Goal: Information Seeking & Learning: Check status

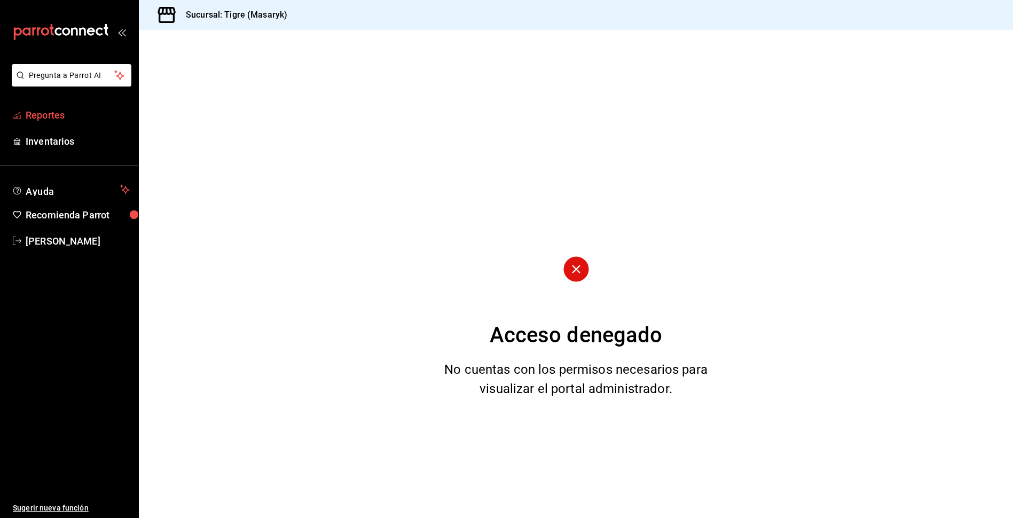
click at [58, 113] on span "Reportes" at bounding box center [78, 115] width 104 height 14
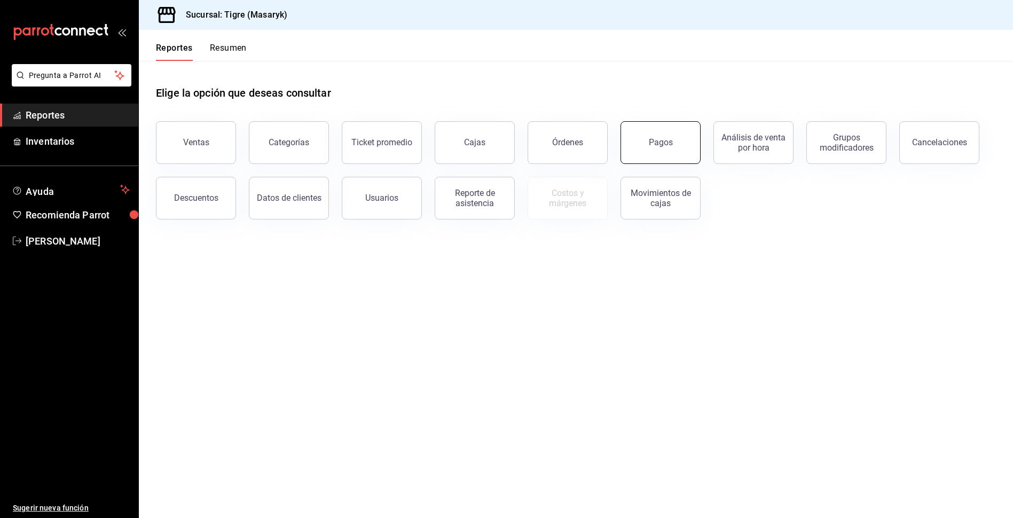
click at [680, 142] on button "Pagos" at bounding box center [660, 142] width 80 height 43
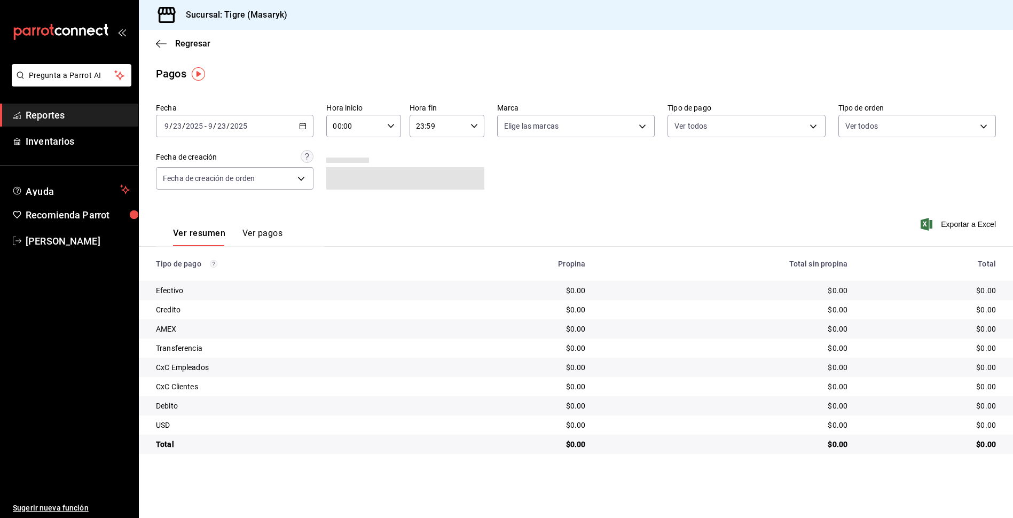
click at [300, 125] on \(Stroke\) "button" at bounding box center [303, 126] width 6 height 6
click at [200, 278] on span "Rango de fechas" at bounding box center [206, 278] width 83 height 11
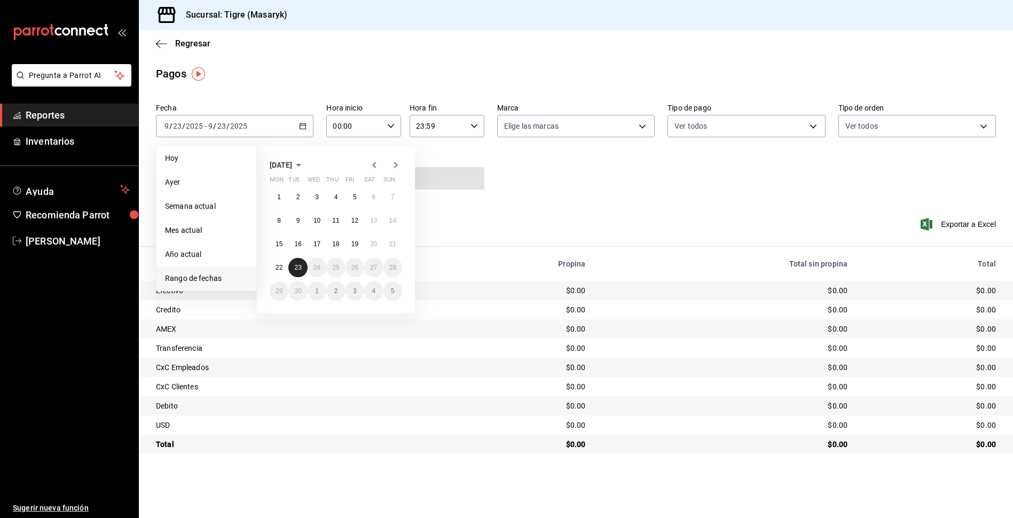
click at [295, 265] on abbr "23" at bounding box center [297, 267] width 7 height 7
click at [283, 267] on button "22" at bounding box center [279, 267] width 19 height 19
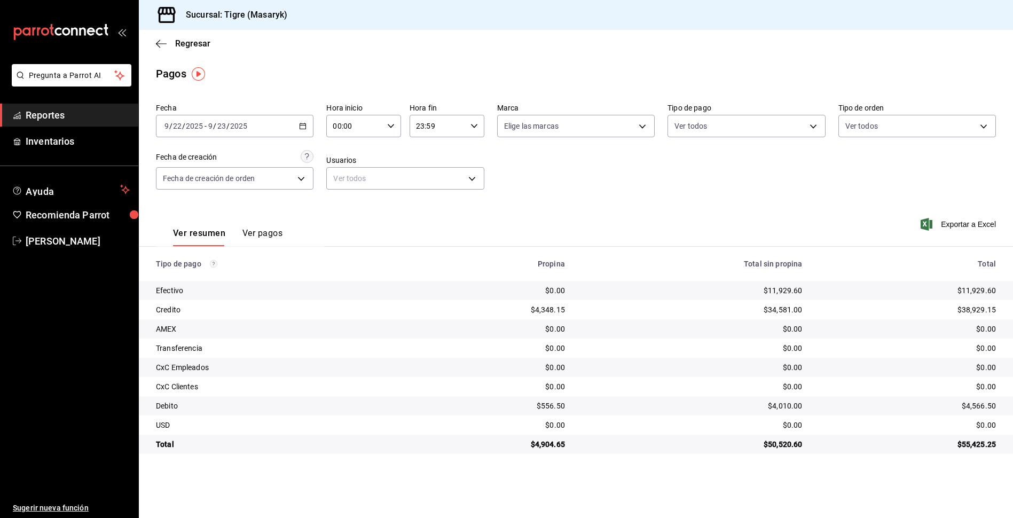
click at [305, 128] on icon "button" at bounding box center [302, 125] width 7 height 7
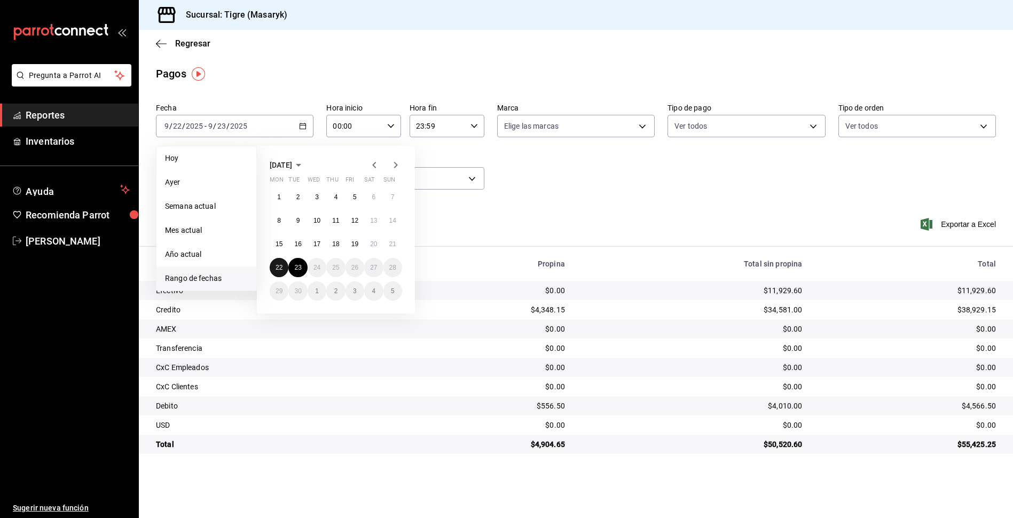
click at [277, 272] on button "22" at bounding box center [279, 267] width 19 height 19
click at [293, 265] on button "23" at bounding box center [297, 267] width 19 height 19
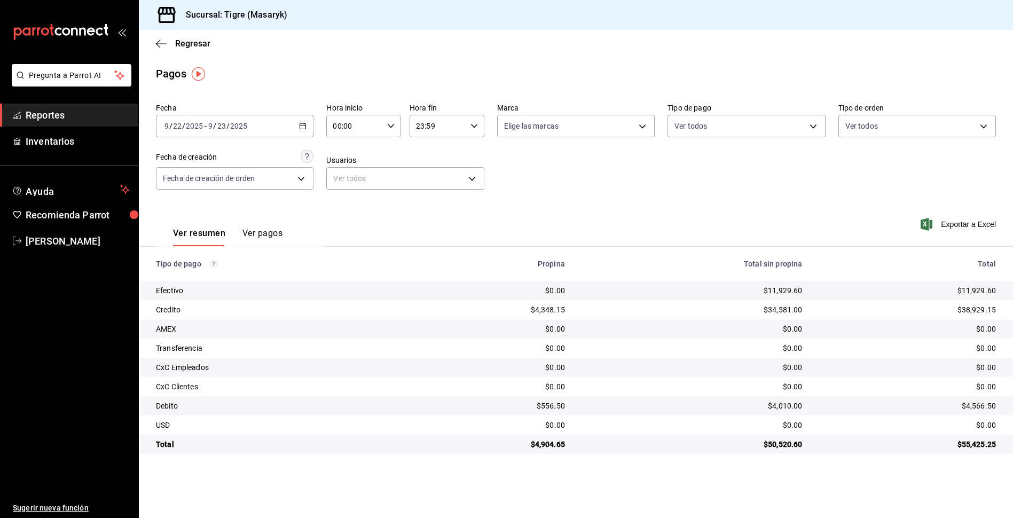
click at [392, 127] on icon "button" at bounding box center [390, 125] width 7 height 7
click at [350, 172] on span "05" at bounding box center [345, 174] width 20 height 9
type input "05:00"
click at [471, 127] on div at bounding box center [506, 259] width 1013 height 518
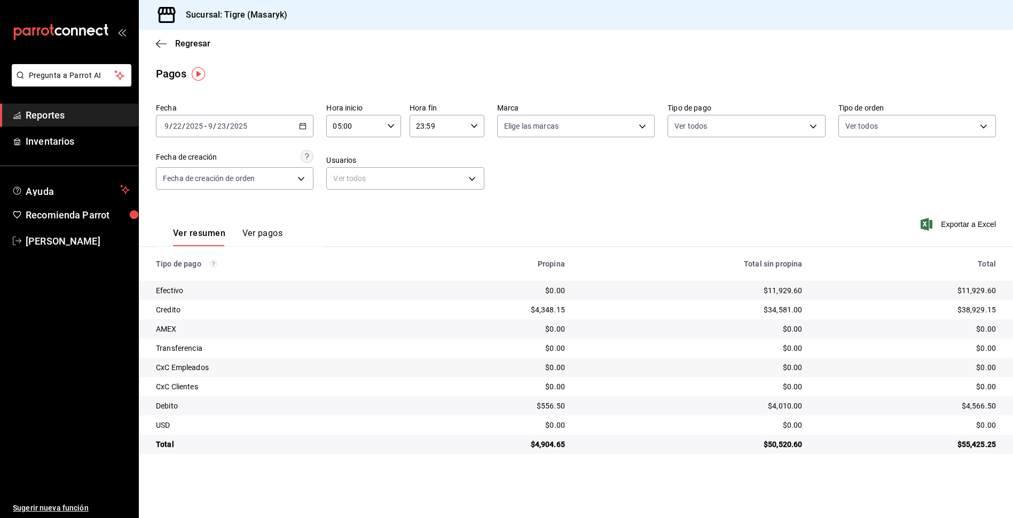
click at [474, 124] on icon "button" at bounding box center [473, 125] width 7 height 7
click at [434, 177] on span "05" at bounding box center [428, 179] width 20 height 9
drag, startPoint x: 469, startPoint y: 158, endPoint x: 503, endPoint y: 144, distance: 37.4
click at [503, 144] on div at bounding box center [506, 259] width 1013 height 518
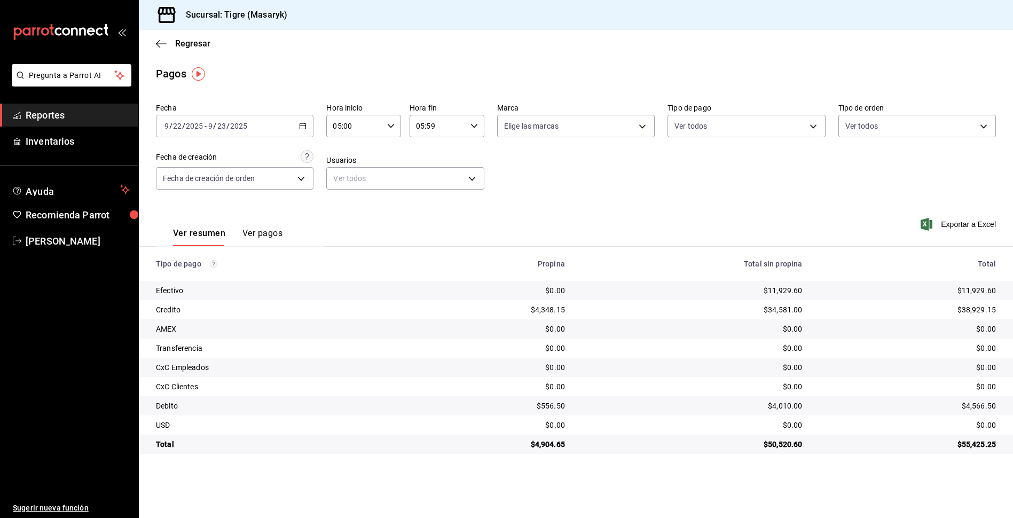
click at [470, 128] on icon "button" at bounding box center [473, 125] width 7 height 7
click at [472, 155] on span "00" at bounding box center [465, 153] width 20 height 9
type input "05:00"
click at [526, 159] on div at bounding box center [506, 259] width 1013 height 518
click at [775, 156] on div "Fecha [DATE] [DATE] - [DATE] [DATE] Hora inicio 05:00 Hora inicio Hora fin 05:0…" at bounding box center [576, 151] width 840 height 104
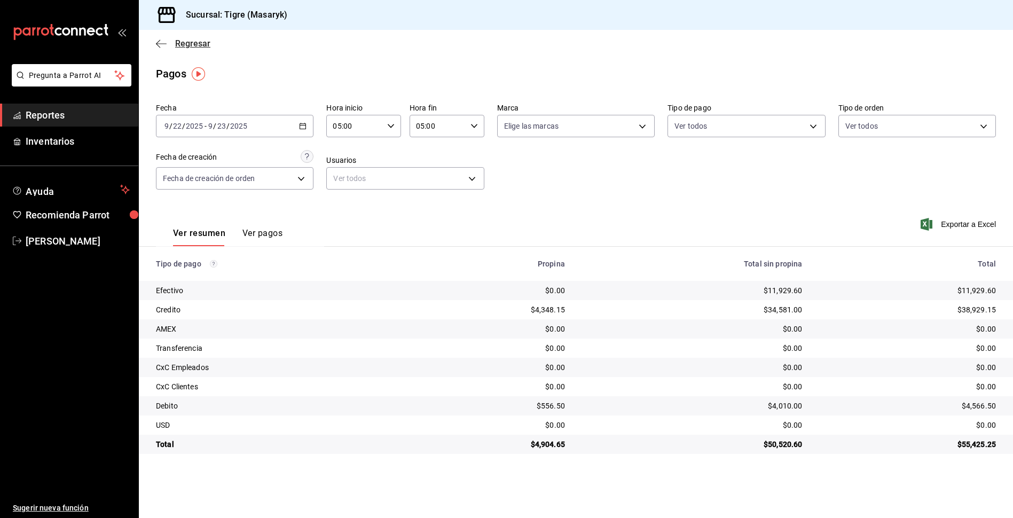
click at [200, 48] on span "Regresar" at bounding box center [192, 43] width 35 height 10
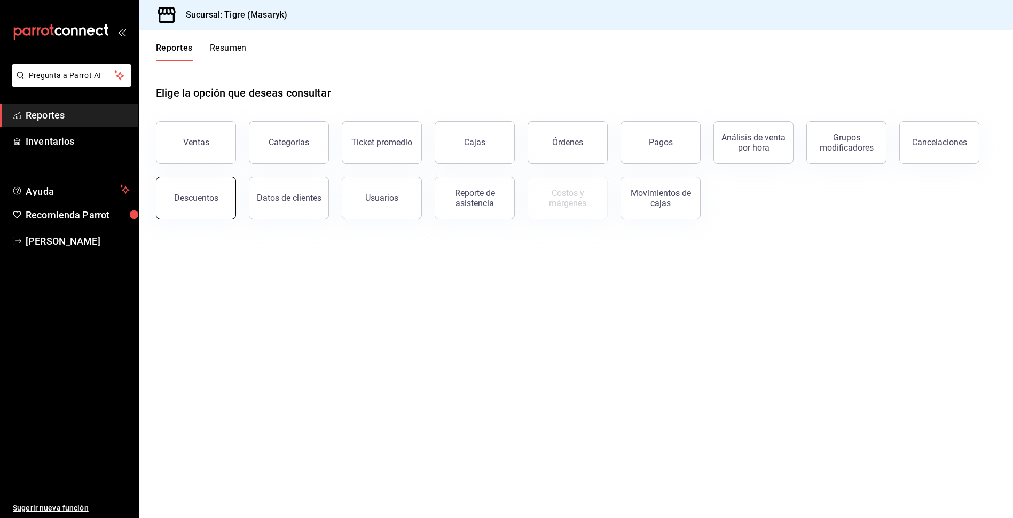
click at [191, 207] on button "Descuentos" at bounding box center [196, 198] width 80 height 43
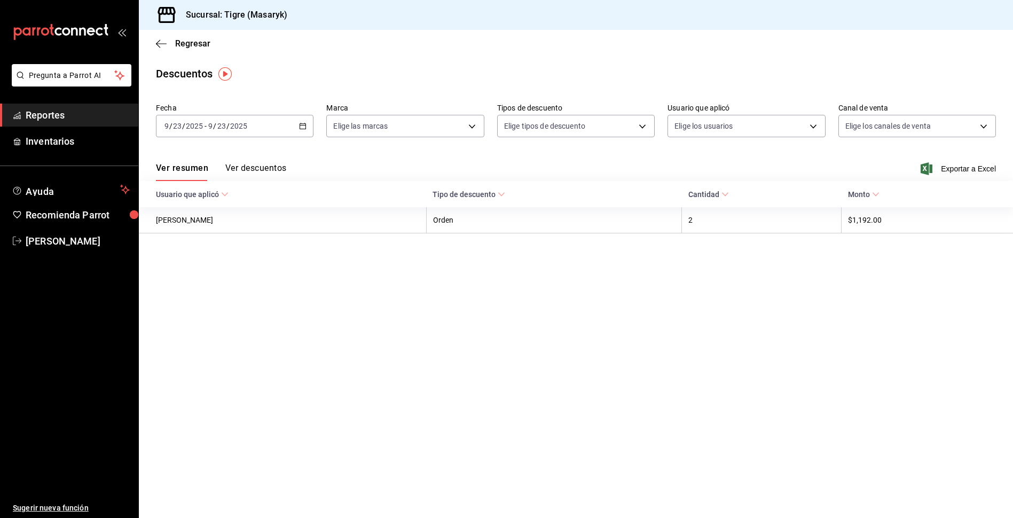
click at [303, 123] on icon "button" at bounding box center [302, 125] width 7 height 7
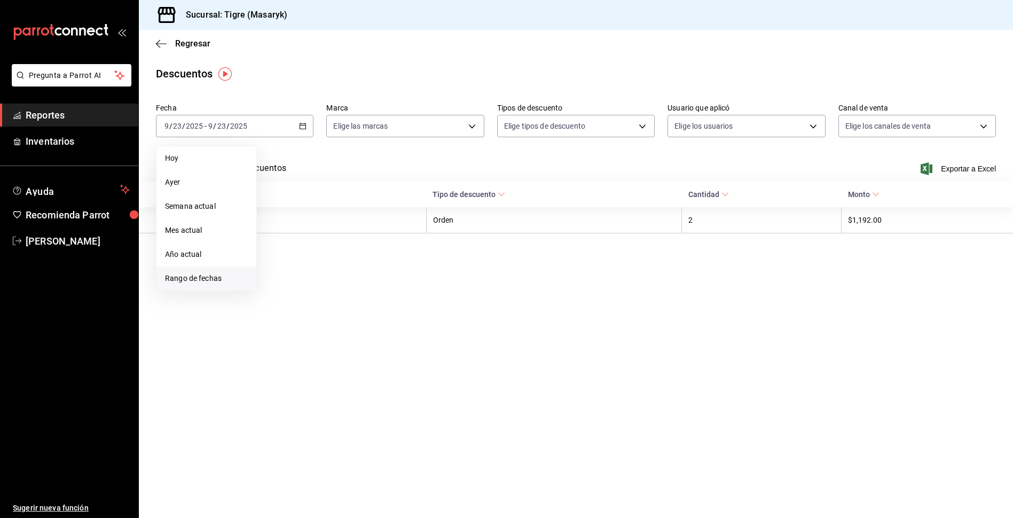
click at [191, 285] on li "Rango de fechas" at bounding box center [206, 278] width 100 height 24
drag, startPoint x: 273, startPoint y: 261, endPoint x: 289, endPoint y: 266, distance: 16.9
click at [274, 262] on button "22" at bounding box center [279, 267] width 19 height 19
click at [297, 266] on abbr "23" at bounding box center [297, 267] width 7 height 7
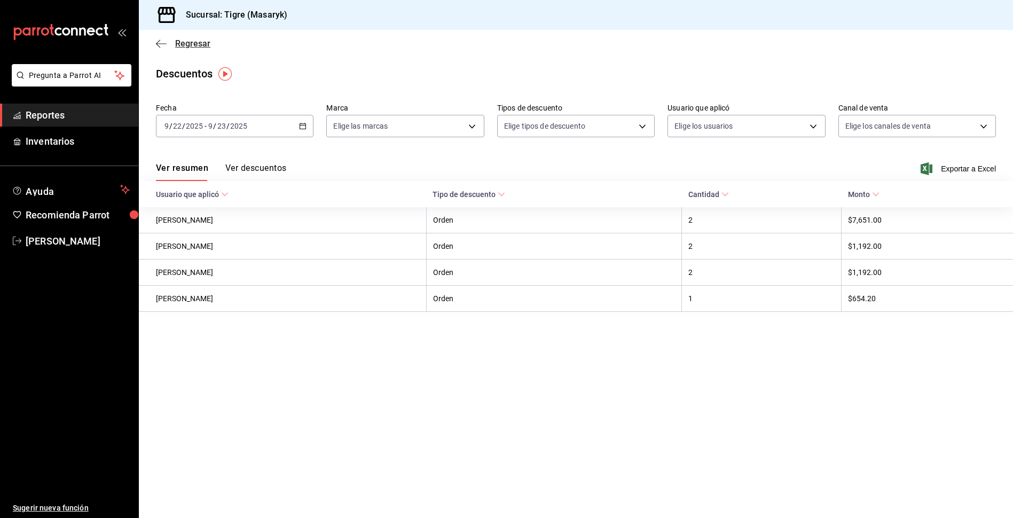
click at [168, 40] on span "Regresar" at bounding box center [183, 43] width 54 height 10
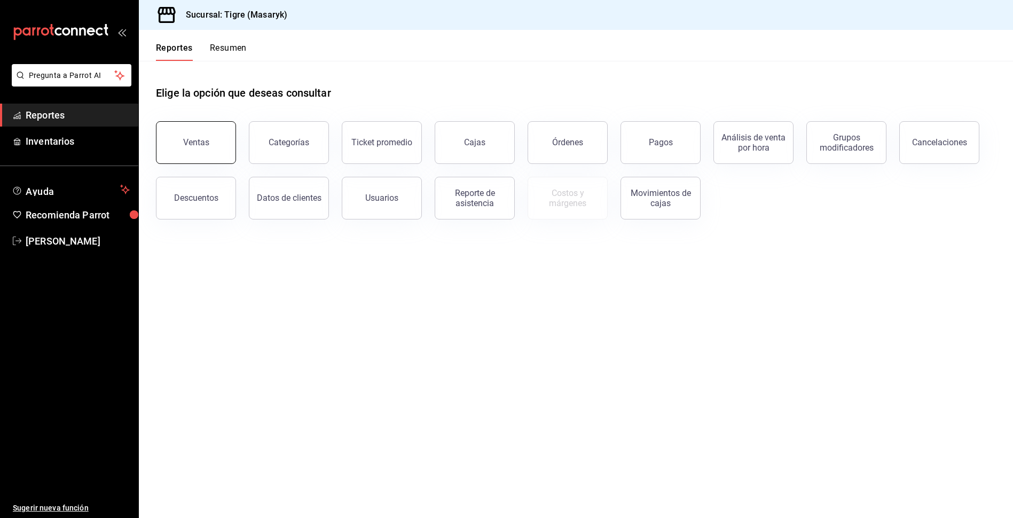
click at [197, 135] on button "Ventas" at bounding box center [196, 142] width 80 height 43
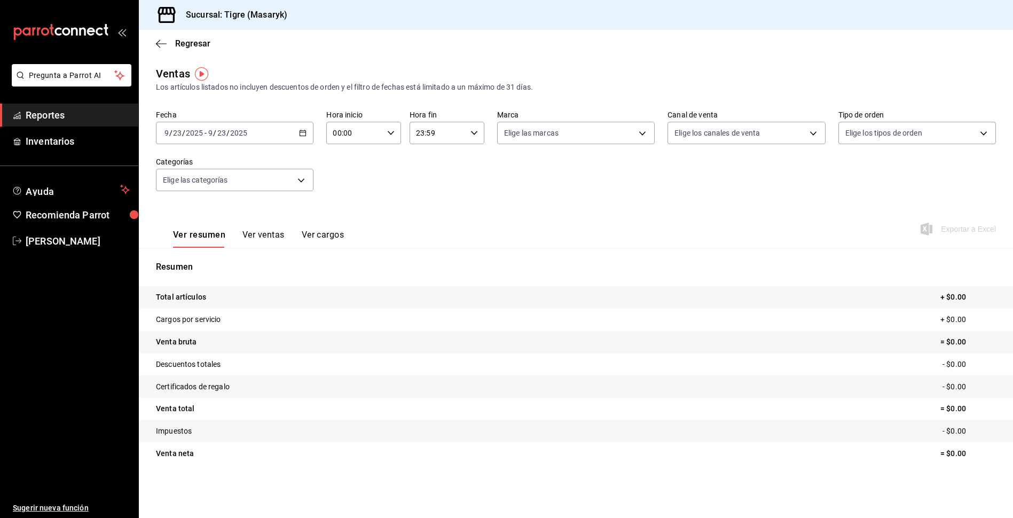
click at [301, 137] on div "[DATE] [DATE] - [DATE] [DATE]" at bounding box center [234, 133] width 157 height 22
click at [198, 261] on span "Rango de fechas" at bounding box center [206, 261] width 83 height 11
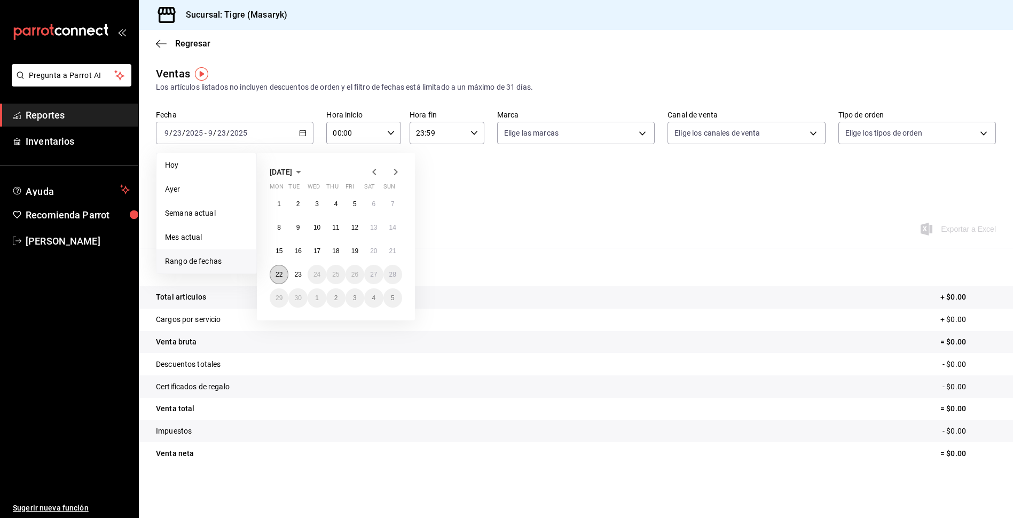
click at [281, 271] on abbr "22" at bounding box center [278, 274] width 7 height 7
click at [290, 274] on button "23" at bounding box center [297, 274] width 19 height 19
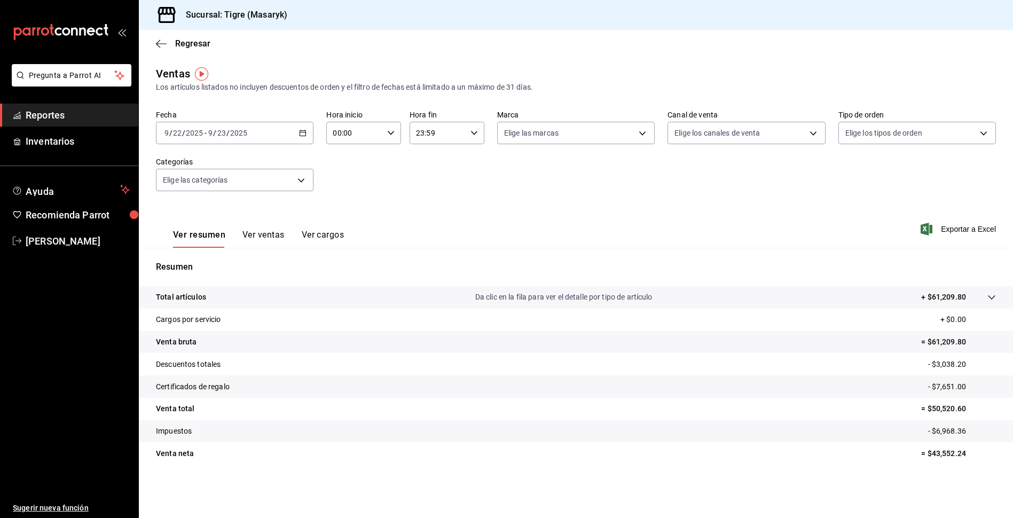
click at [394, 131] on icon "button" at bounding box center [390, 132] width 7 height 7
click at [352, 180] on span "05" at bounding box center [345, 181] width 20 height 9
type input "05:00"
click at [470, 131] on div at bounding box center [506, 259] width 1013 height 518
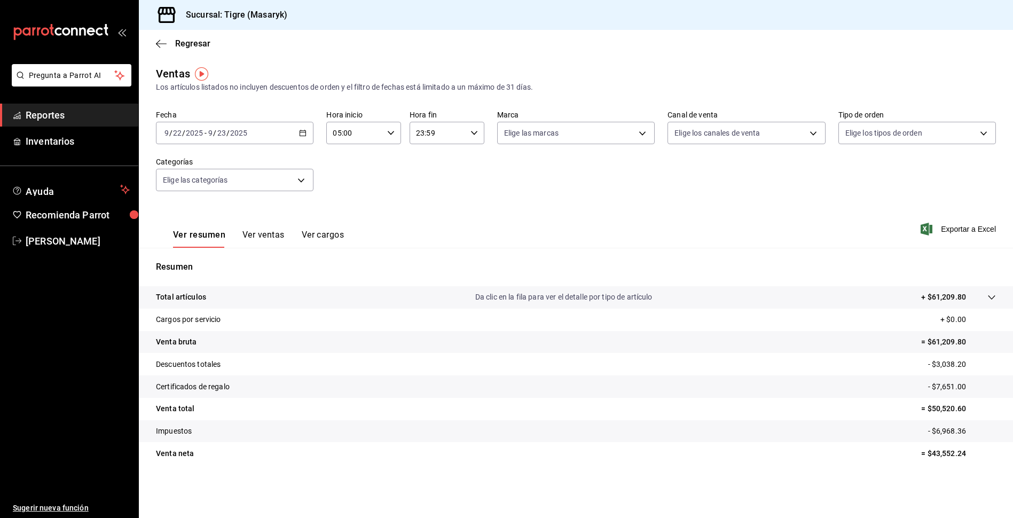
click at [471, 131] on \(Stroke\) "button" at bounding box center [474, 133] width 6 height 4
click at [434, 184] on span "05" at bounding box center [428, 186] width 20 height 9
click at [464, 169] on button "00" at bounding box center [465, 159] width 33 height 21
type input "05:00"
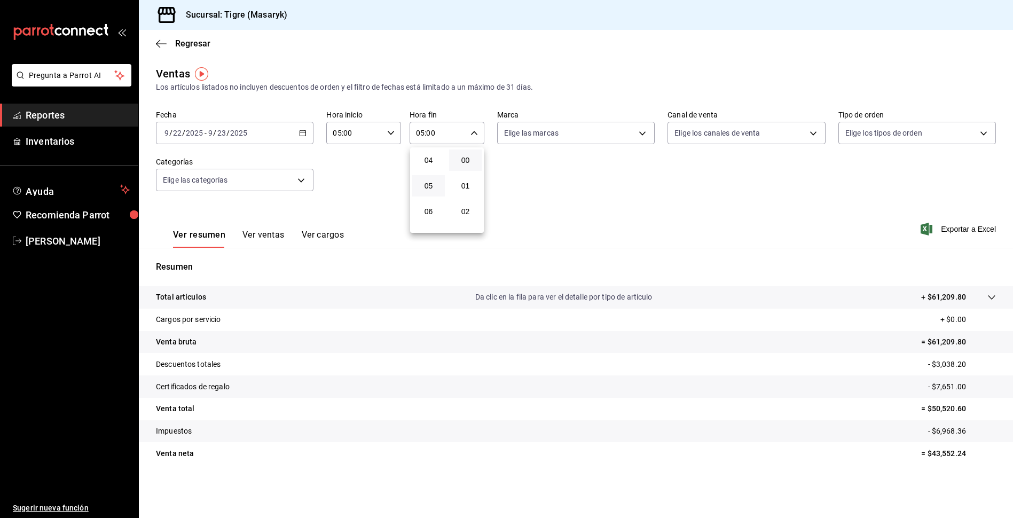
click at [618, 182] on div at bounding box center [506, 259] width 1013 height 518
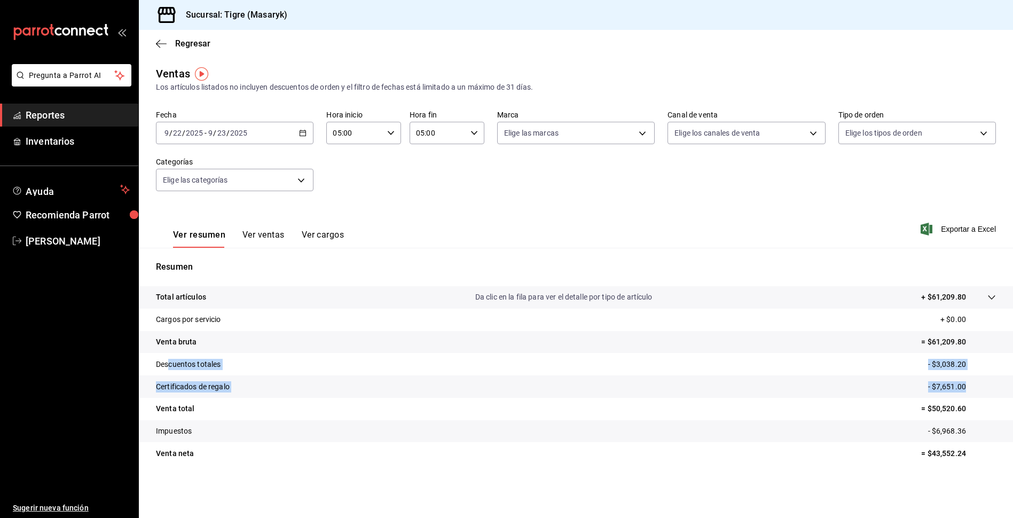
drag, startPoint x: 169, startPoint y: 361, endPoint x: 974, endPoint y: 388, distance: 805.5
click at [974, 388] on tbody "Total artículos Da clic en la fila para ver el detalle por tipo de artículo + $…" at bounding box center [576, 375] width 874 height 178
click at [948, 365] on p "- $3,038.20" at bounding box center [962, 364] width 68 height 11
click at [940, 379] on tr "Certificados de regalo - $7,651.00" at bounding box center [576, 386] width 874 height 22
click at [952, 384] on p "- $7,651.00" at bounding box center [962, 386] width 68 height 11
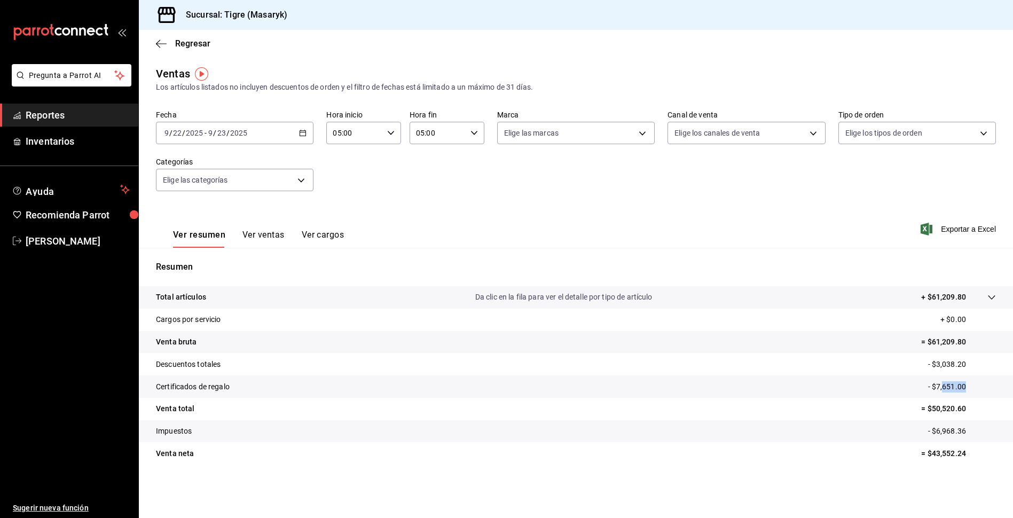
drag, startPoint x: 943, startPoint y: 388, endPoint x: 968, endPoint y: 384, distance: 25.9
click at [968, 384] on p "- $7,651.00" at bounding box center [962, 386] width 68 height 11
drag, startPoint x: 926, startPoint y: 363, endPoint x: 971, endPoint y: 381, distance: 47.9
click at [968, 383] on tbody "Total artículos Da clic en la fila para ver el detalle por tipo de artículo + $…" at bounding box center [576, 375] width 874 height 178
click at [196, 47] on span "Regresar" at bounding box center [192, 43] width 35 height 10
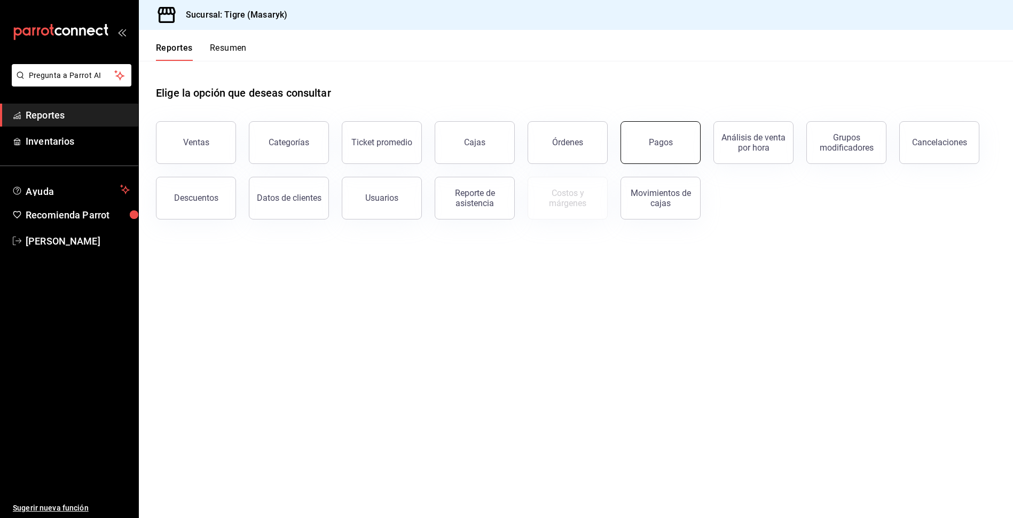
click at [692, 129] on button "Pagos" at bounding box center [660, 142] width 80 height 43
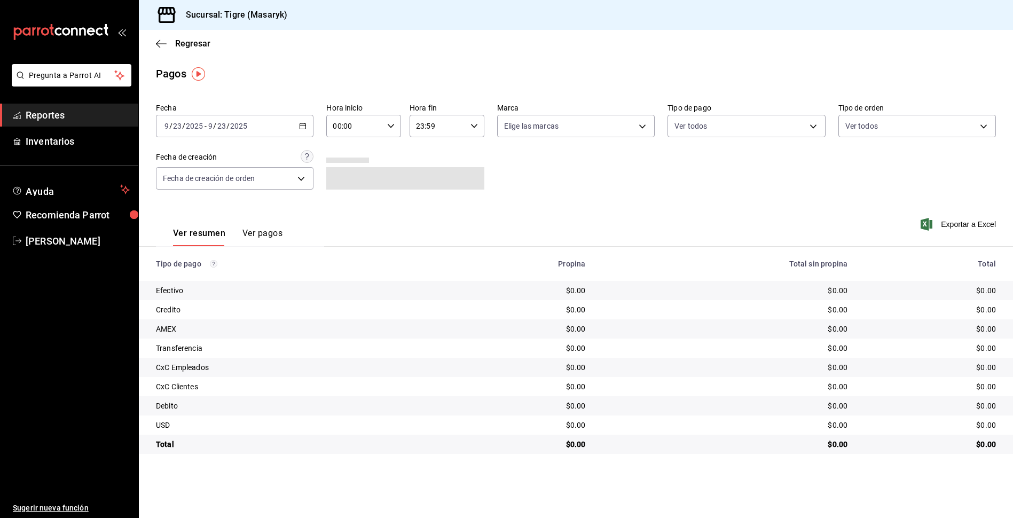
click at [319, 119] on div "Fecha [DATE] [DATE] - [DATE] [DATE] Hora inicio 00:00 Hora inicio Hora fin 23:5…" at bounding box center [576, 151] width 840 height 104
click at [310, 119] on div "[DATE] [DATE] - [DATE] [DATE]" at bounding box center [234, 126] width 157 height 22
click at [215, 272] on li "Rango de fechas" at bounding box center [206, 278] width 100 height 24
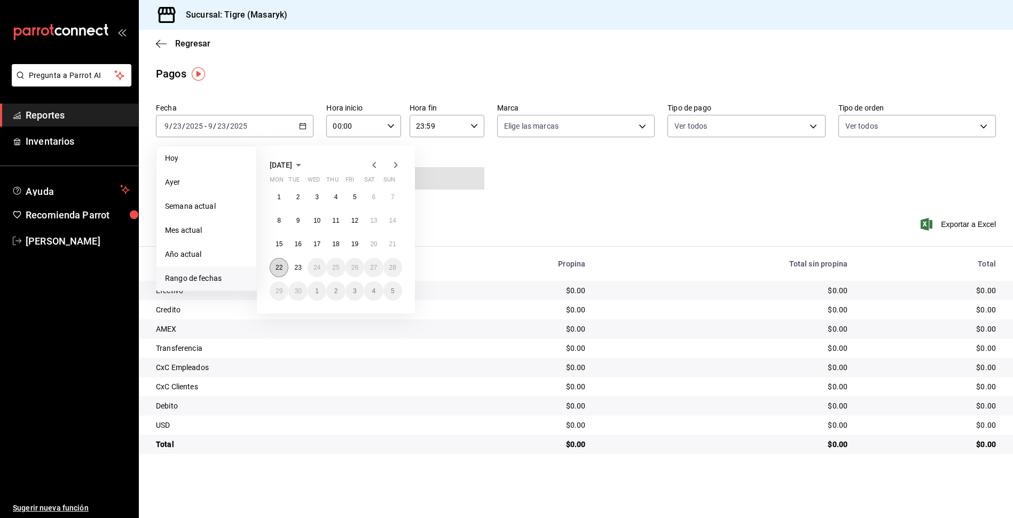
click at [277, 270] on abbr "22" at bounding box center [278, 267] width 7 height 7
click at [297, 266] on abbr "23" at bounding box center [297, 267] width 7 height 7
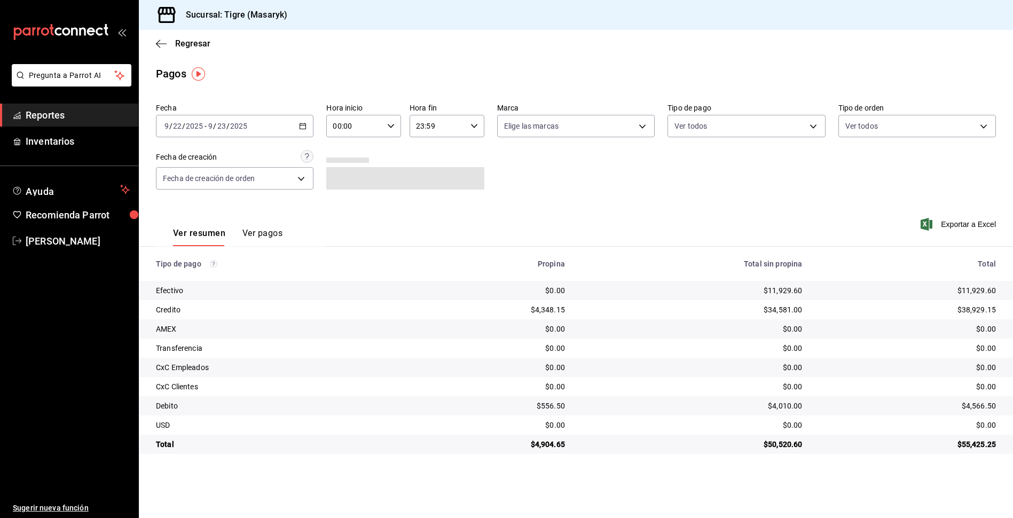
click at [393, 125] on \(Stroke\) "button" at bounding box center [391, 126] width 6 height 4
click at [346, 178] on span "05" at bounding box center [345, 174] width 20 height 9
type input "05:00"
click at [473, 119] on div at bounding box center [506, 259] width 1013 height 518
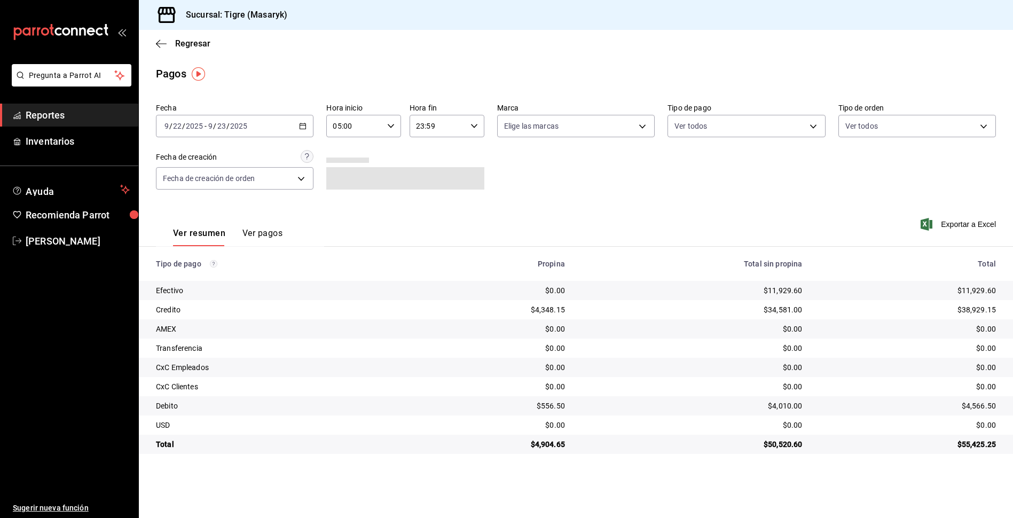
click at [474, 127] on \(Stroke\) "button" at bounding box center [474, 126] width 6 height 4
click at [427, 175] on span "05" at bounding box center [428, 179] width 20 height 9
click at [468, 149] on span "00" at bounding box center [465, 153] width 20 height 9
type input "05:00"
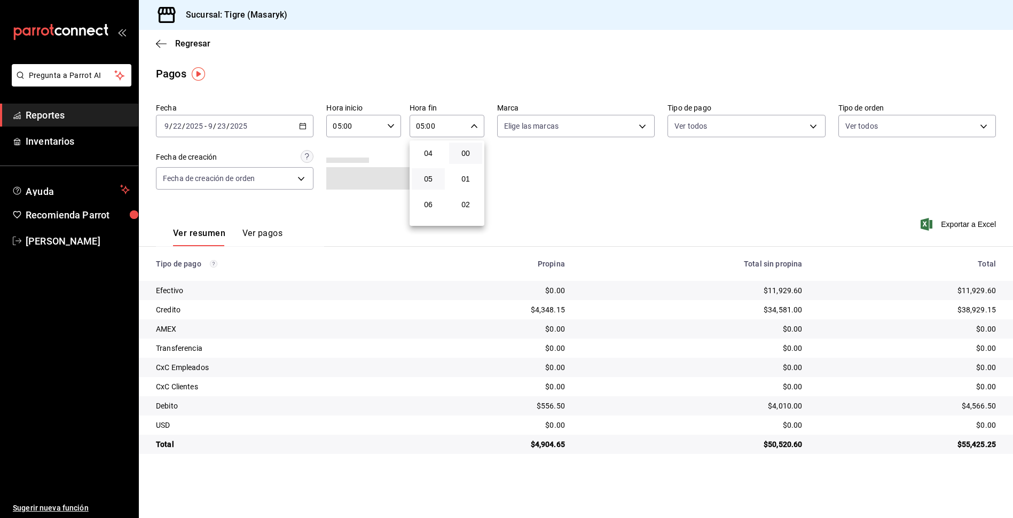
click at [524, 175] on div at bounding box center [506, 259] width 1013 height 518
click at [306, 123] on icon "button" at bounding box center [302, 125] width 7 height 7
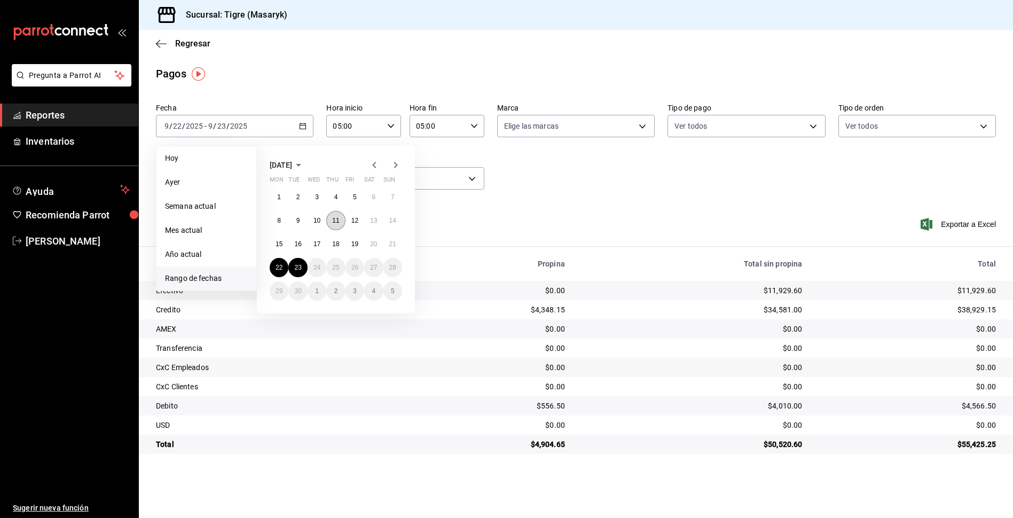
click at [337, 228] on button "11" at bounding box center [335, 220] width 19 height 19
click at [299, 273] on button "23" at bounding box center [297, 267] width 19 height 19
type input "00:00"
type input "23:59"
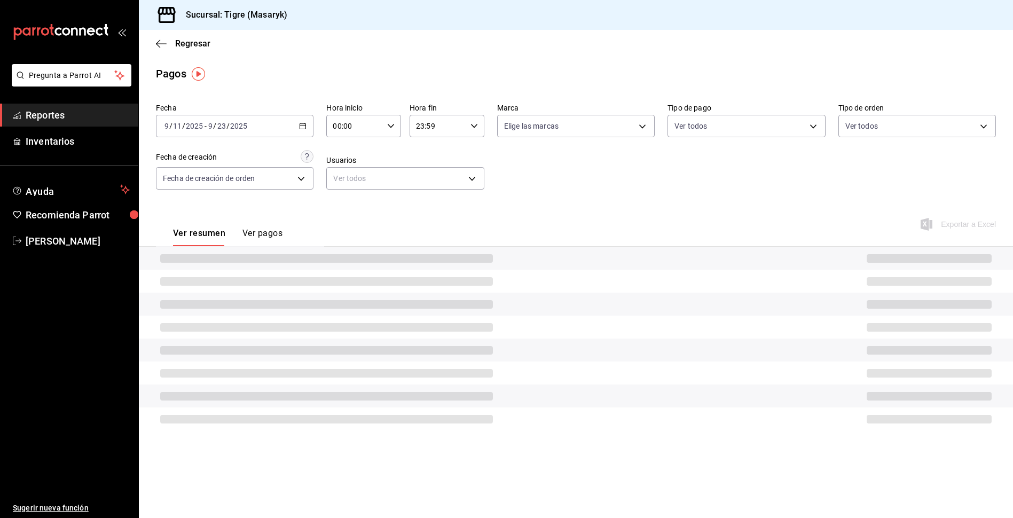
click at [387, 119] on div "00:00 Hora inicio" at bounding box center [363, 126] width 75 height 22
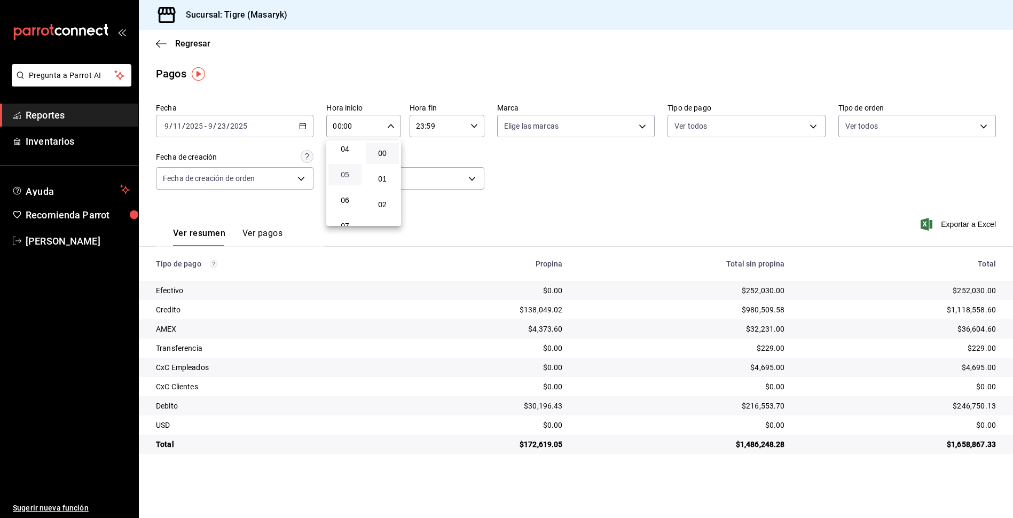
click at [351, 177] on span "05" at bounding box center [345, 174] width 20 height 9
type input "05:00"
click at [475, 131] on div at bounding box center [506, 259] width 1013 height 518
click at [477, 125] on \(Stroke\) "button" at bounding box center [474, 126] width 6 height 4
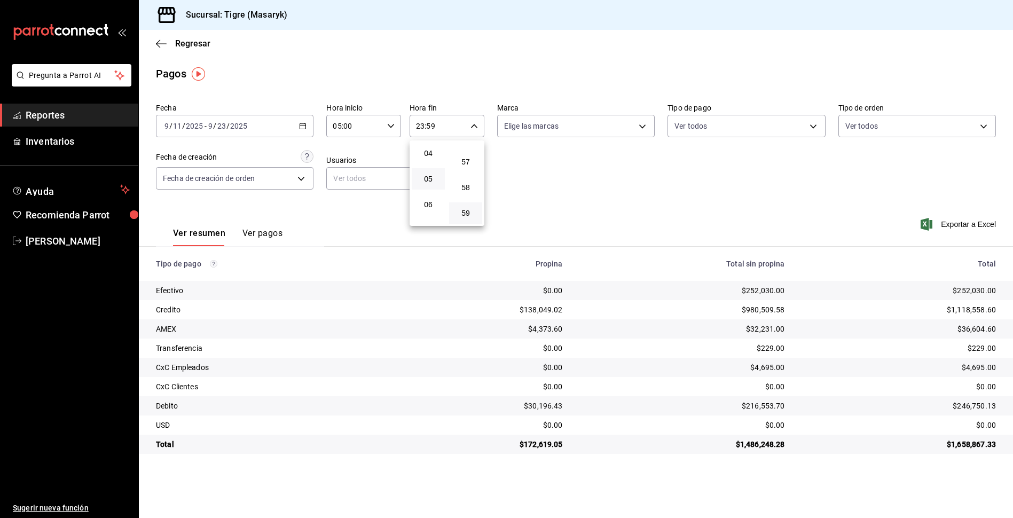
click at [434, 184] on button "05" at bounding box center [428, 178] width 33 height 21
click at [473, 146] on button "00" at bounding box center [465, 153] width 33 height 21
type input "05:00"
click at [745, 208] on div at bounding box center [506, 259] width 1013 height 518
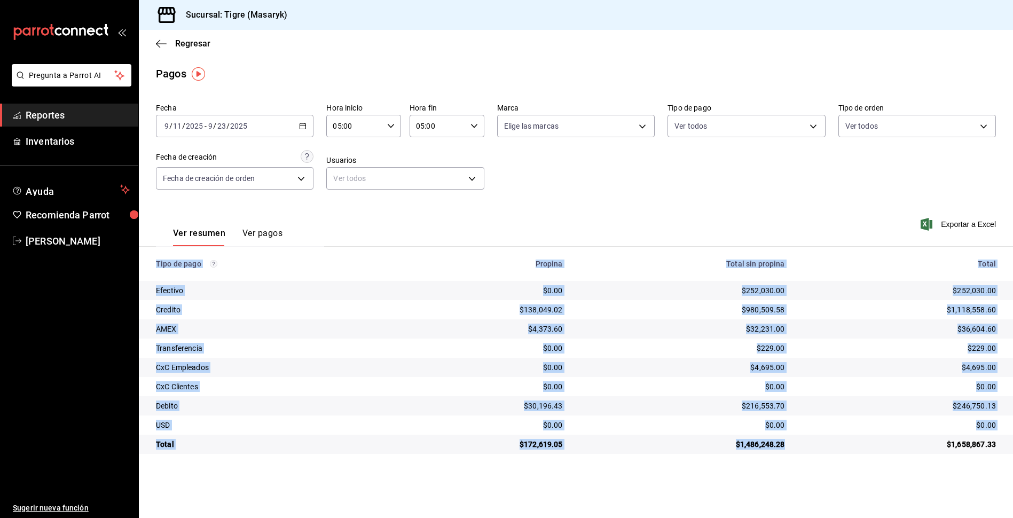
drag, startPoint x: 786, startPoint y: 439, endPoint x: 723, endPoint y: 458, distance: 65.6
click at [720, 458] on main "Regresar Pagos Fecha [DATE] [DATE] - [DATE] [DATE] Hora inicio 05:00 Hora inici…" at bounding box center [576, 274] width 874 height 488
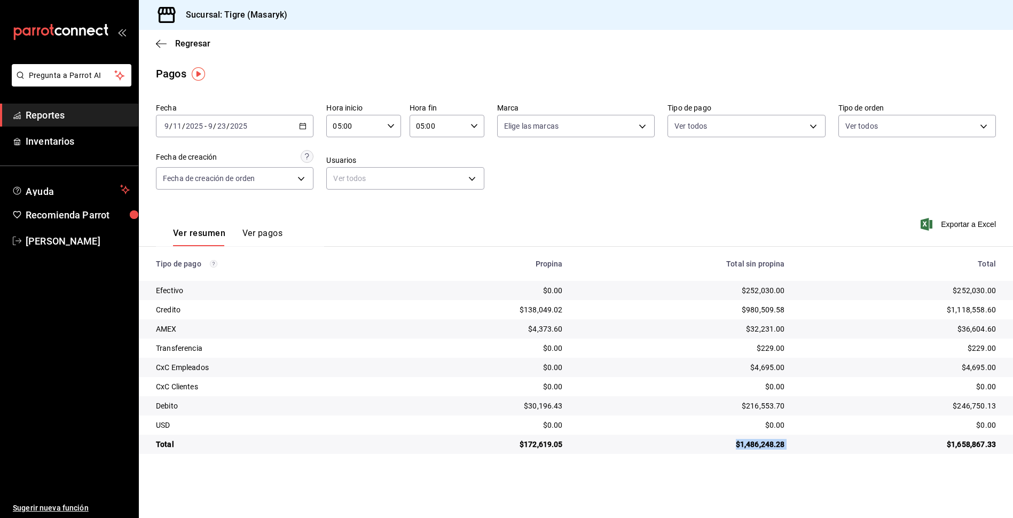
drag, startPoint x: 730, startPoint y: 448, endPoint x: 793, endPoint y: 440, distance: 64.0
click at [793, 440] on tr "Total $172,619.05 $1,486,248.28 $1,658,867.33" at bounding box center [576, 444] width 874 height 19
click at [302, 120] on div "[DATE] [DATE] - [DATE] [DATE]" at bounding box center [234, 126] width 157 height 22
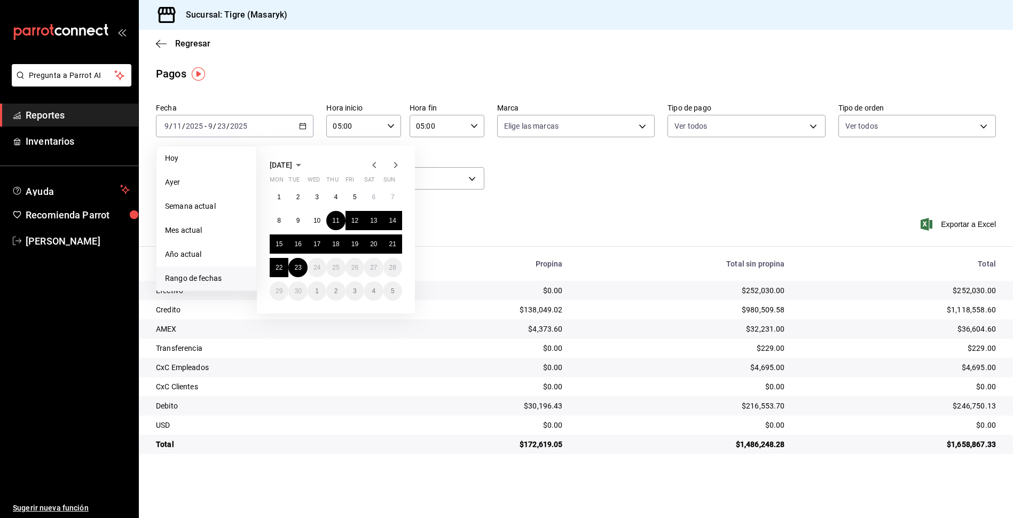
click at [285, 257] on div "1 2 3 4 5 6 7 8 9 10 11 12 13 14 15 16 17 18 19 20 21 22 23 24 25 26 27 28 29 3…" at bounding box center [336, 243] width 132 height 113
click at [279, 259] on button "22" at bounding box center [279, 267] width 19 height 19
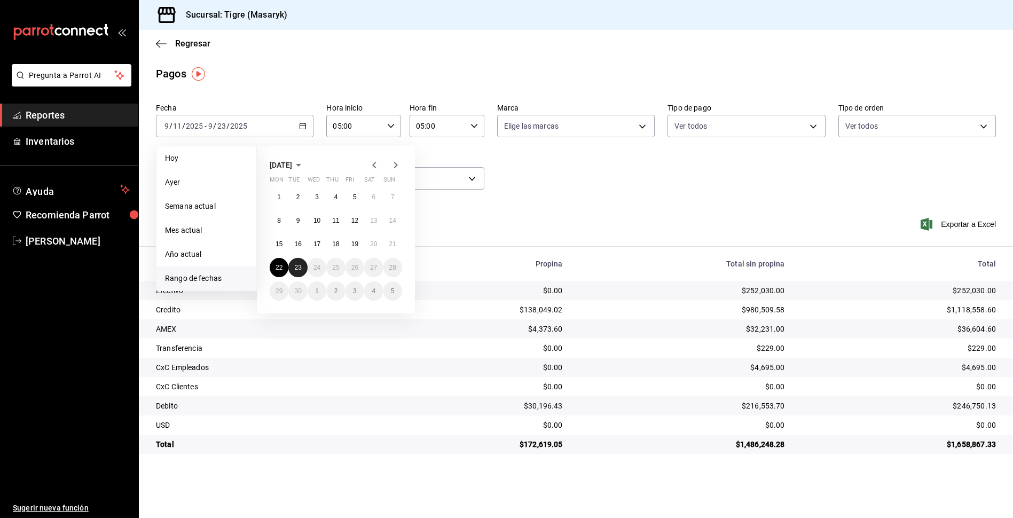
click at [293, 262] on button "23" at bounding box center [297, 267] width 19 height 19
type input "00:00"
type input "23:59"
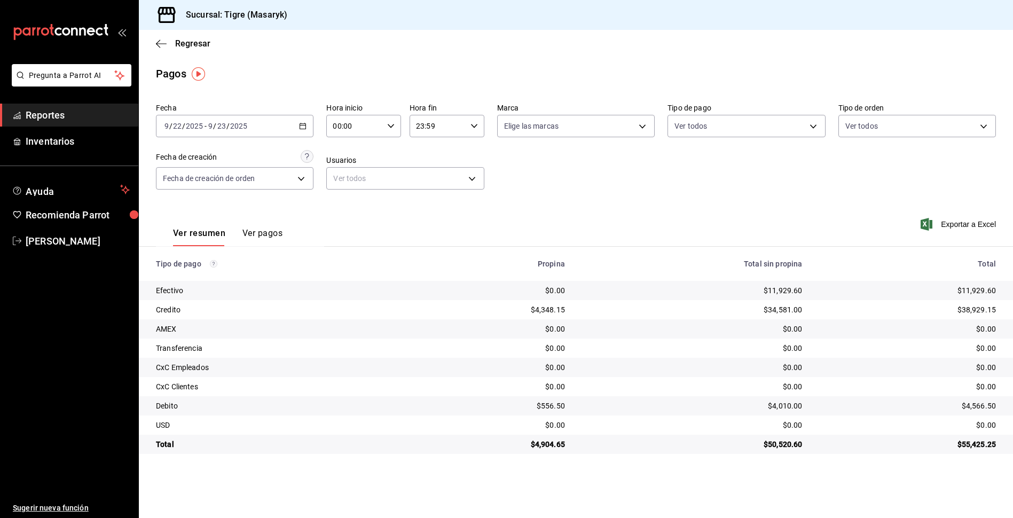
click at [392, 128] on icon "button" at bounding box center [390, 125] width 7 height 7
click at [356, 181] on button "05" at bounding box center [344, 174] width 33 height 21
type input "05:00"
click at [484, 144] on div at bounding box center [506, 259] width 1013 height 518
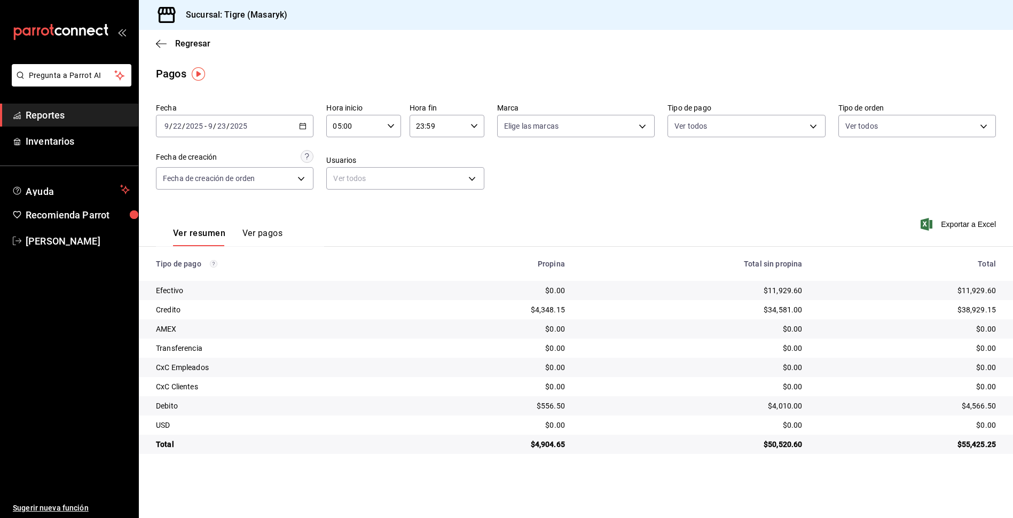
click at [474, 126] on icon "button" at bounding box center [473, 125] width 7 height 7
click at [428, 178] on span "05" at bounding box center [428, 181] width 20 height 9
click at [465, 159] on button "00" at bounding box center [465, 153] width 33 height 21
type input "05:00"
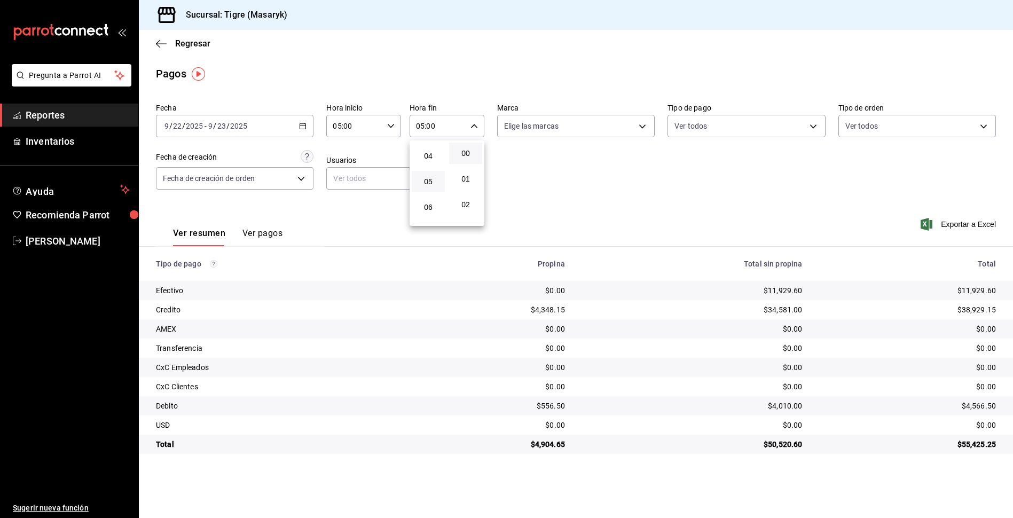
click at [522, 172] on div at bounding box center [506, 259] width 1013 height 518
click at [194, 41] on span "Regresar" at bounding box center [192, 43] width 35 height 10
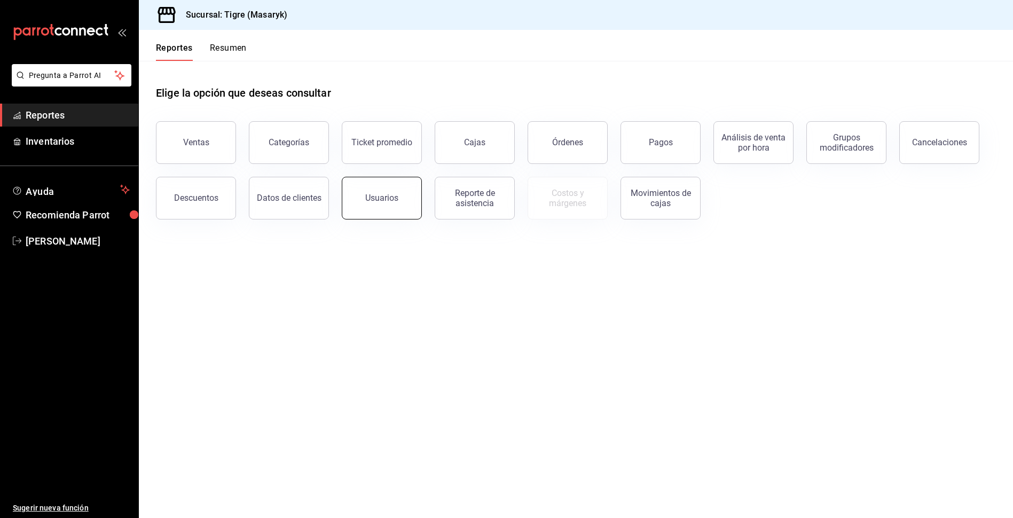
click at [400, 198] on button "Usuarios" at bounding box center [382, 198] width 80 height 43
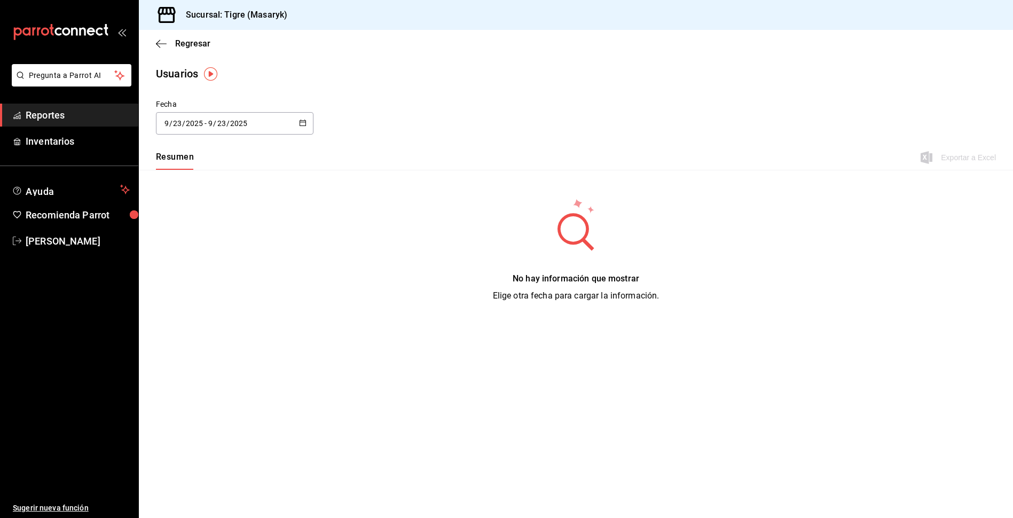
click at [305, 128] on div at bounding box center [302, 123] width 7 height 9
click at [205, 277] on li "Rango de fechas" at bounding box center [206, 277] width 101 height 24
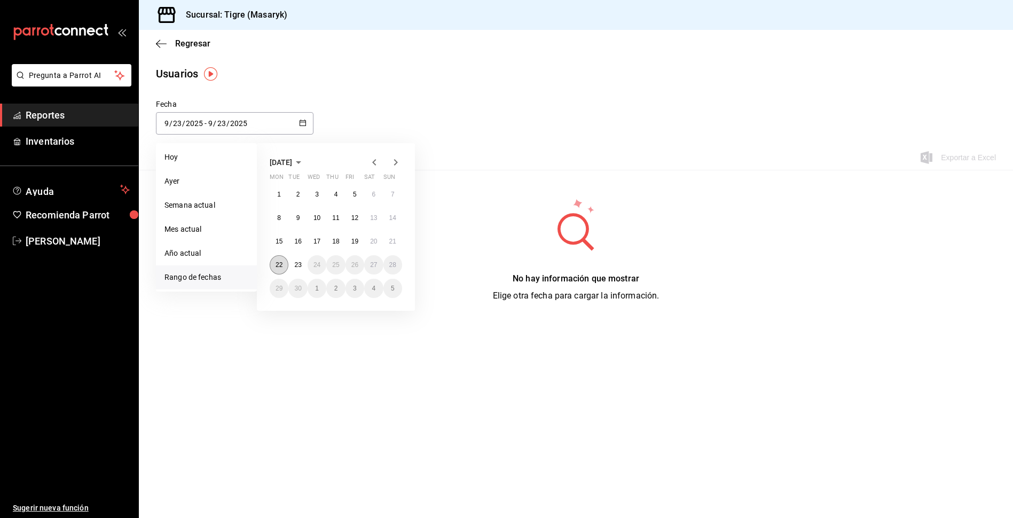
click at [284, 272] on button "22" at bounding box center [279, 264] width 19 height 19
click at [300, 266] on abbr "23" at bounding box center [297, 264] width 7 height 7
type input "[DATE]"
type input "22"
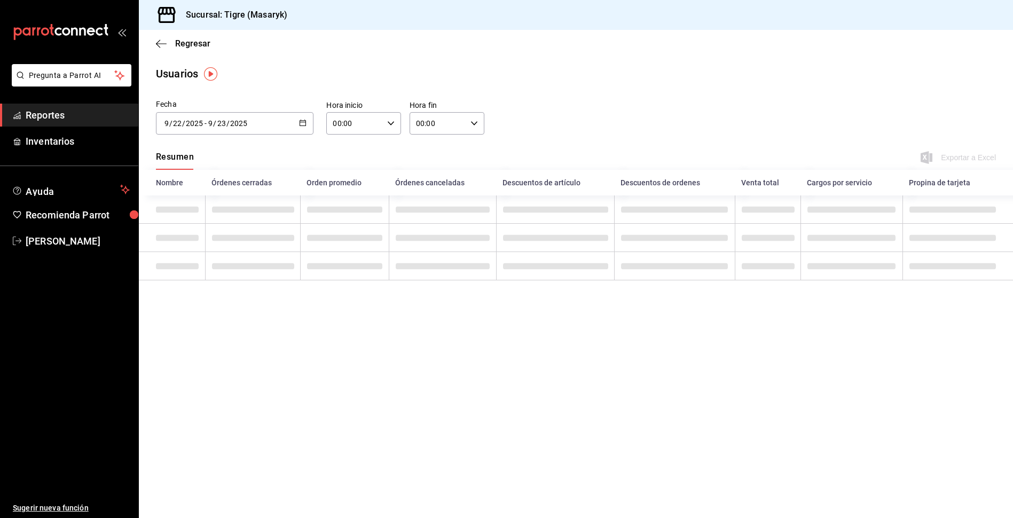
click at [394, 114] on div "00:00 Hora inicio" at bounding box center [363, 123] width 75 height 22
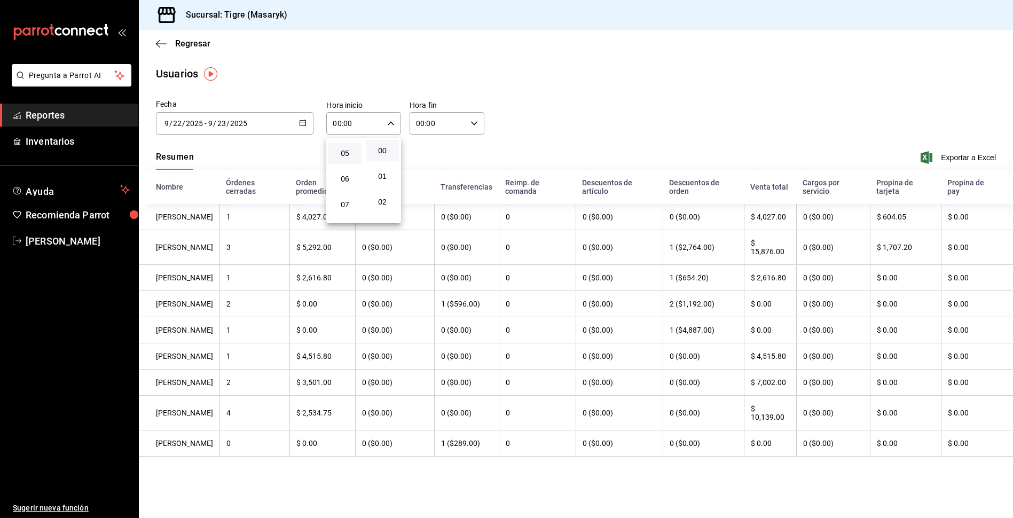
scroll to position [107, 0]
click at [349, 176] on span "05" at bounding box center [345, 172] width 20 height 9
type input "05:00"
click at [469, 123] on div at bounding box center [506, 259] width 1013 height 518
click at [472, 122] on icon "button" at bounding box center [473, 123] width 7 height 7
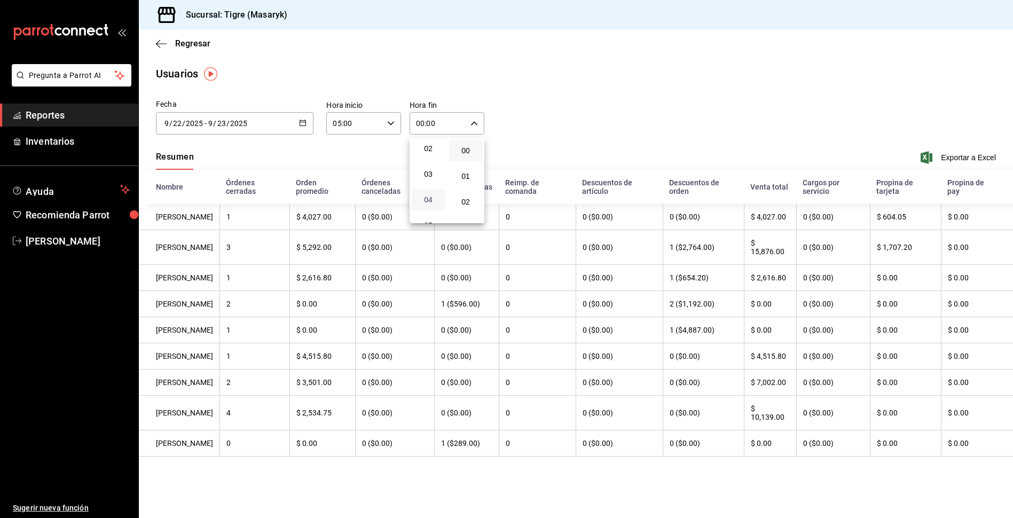
scroll to position [107, 0]
click at [432, 178] on button "05" at bounding box center [428, 171] width 33 height 21
type input "05:00"
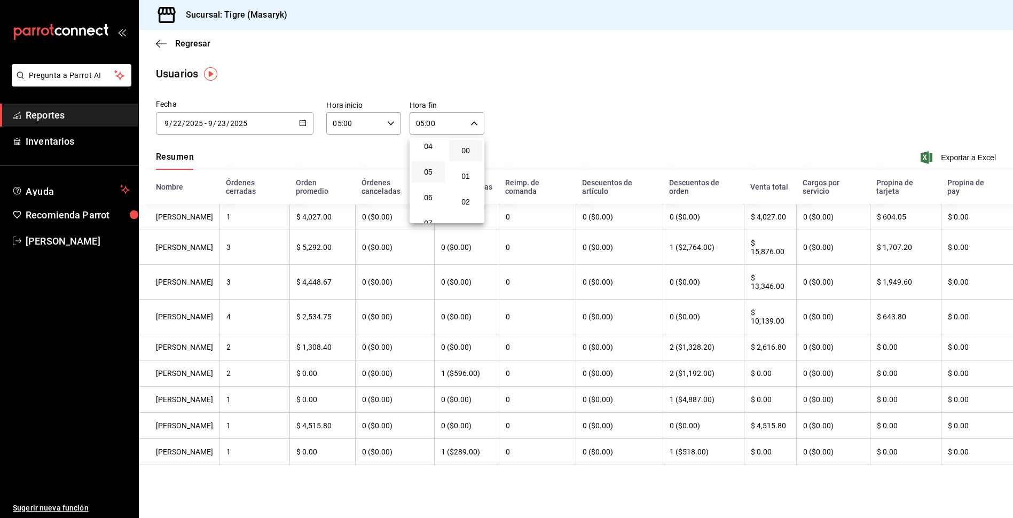
click at [566, 115] on div at bounding box center [506, 259] width 1013 height 518
drag, startPoint x: 170, startPoint y: 216, endPoint x: 277, endPoint y: 217, distance: 106.8
click at [219, 222] on th "[PERSON_NAME]" at bounding box center [179, 217] width 81 height 26
click at [786, 387] on th "$ 0.00" at bounding box center [770, 373] width 52 height 26
click at [977, 152] on span "Exportar a Excel" at bounding box center [959, 157] width 73 height 13
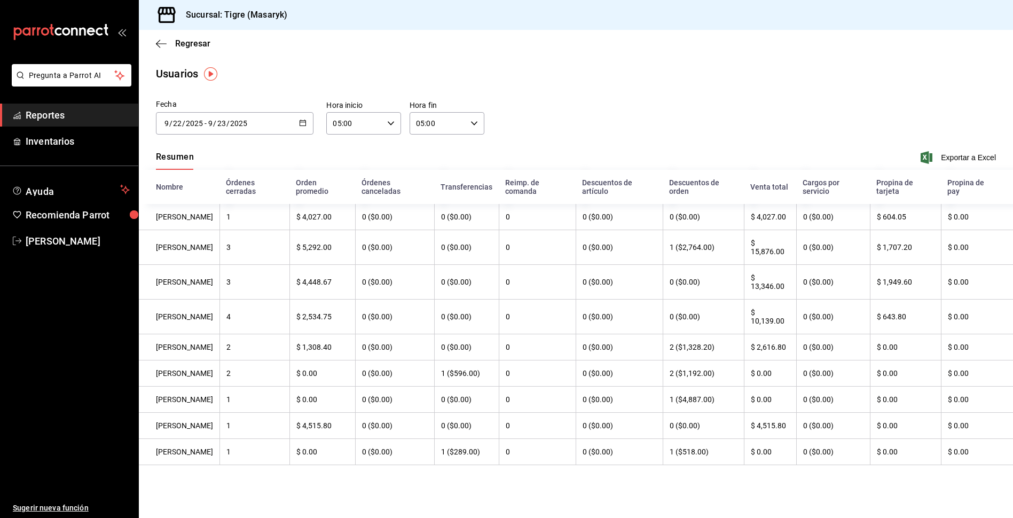
click at [67, 118] on span "Reportes" at bounding box center [78, 115] width 104 height 14
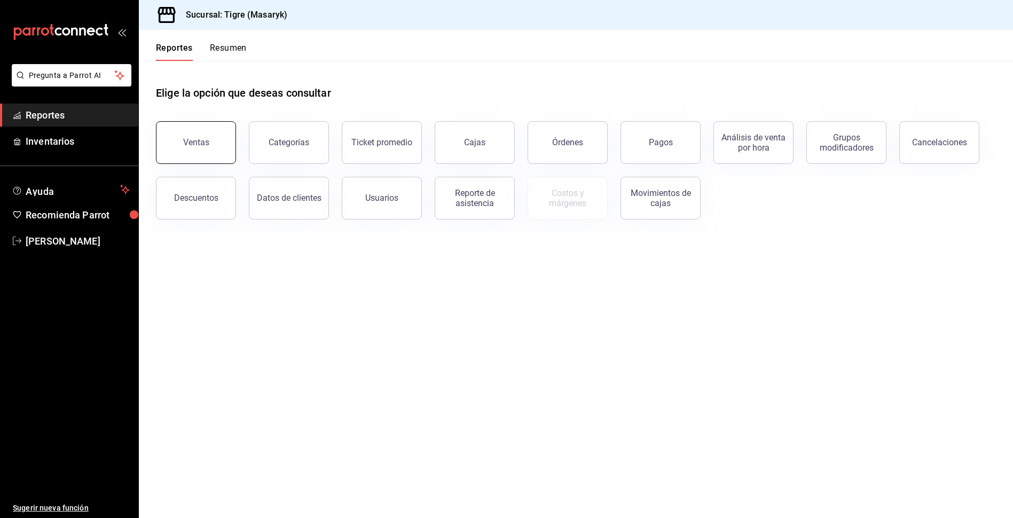
click at [216, 156] on button "Ventas" at bounding box center [196, 142] width 80 height 43
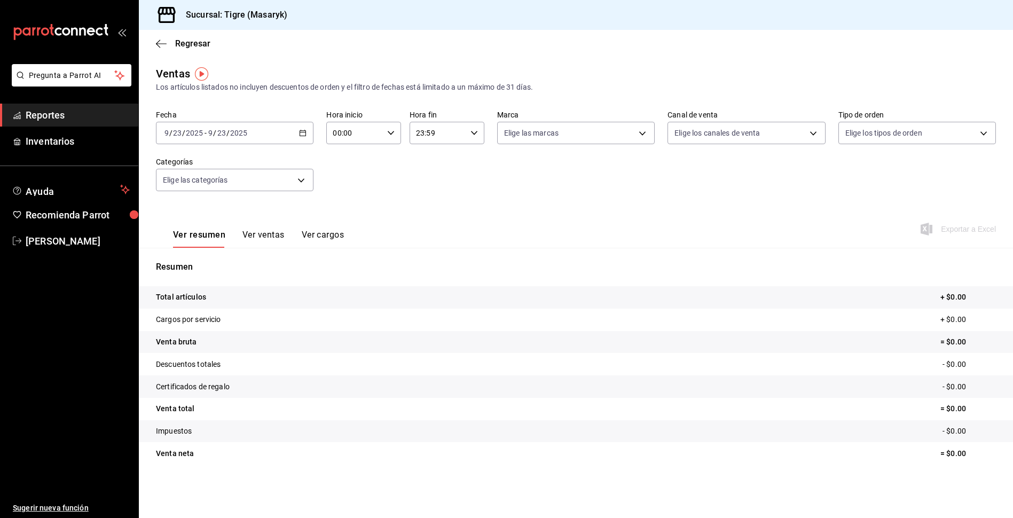
click at [300, 135] on \(Stroke\) "button" at bounding box center [303, 133] width 6 height 6
click at [170, 163] on span "Hoy" at bounding box center [206, 165] width 83 height 11
click at [306, 133] on \(Stroke\) "button" at bounding box center [303, 133] width 6 height 6
click at [202, 194] on span "Ayer" at bounding box center [206, 189] width 83 height 11
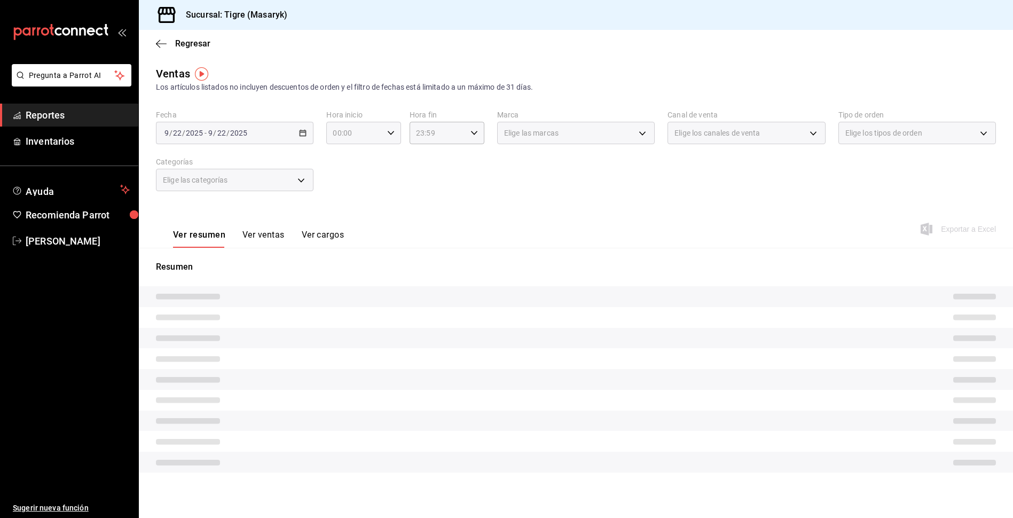
click at [392, 135] on icon "button" at bounding box center [390, 132] width 7 height 7
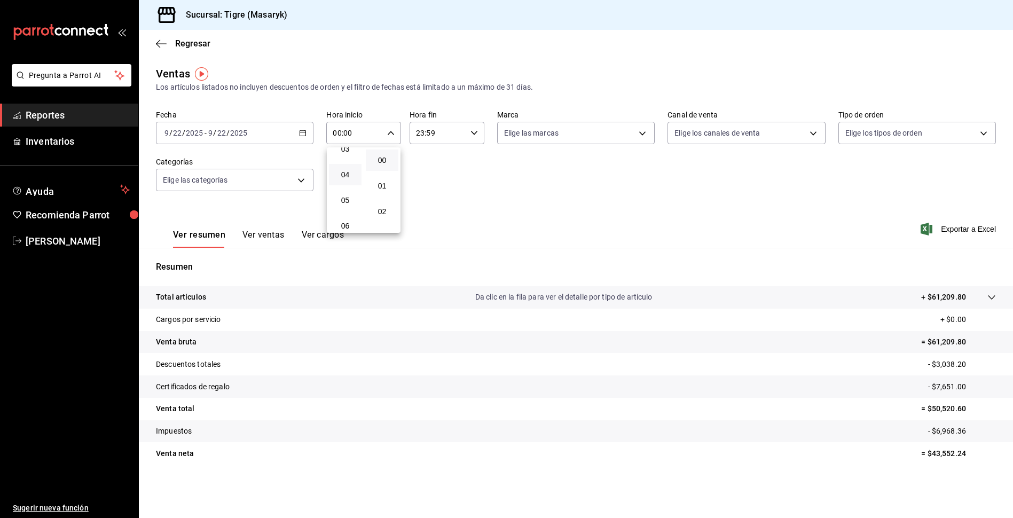
scroll to position [107, 0]
click at [351, 182] on span "05" at bounding box center [345, 181] width 20 height 9
type input "05:00"
click at [474, 131] on div at bounding box center [506, 259] width 1013 height 518
click at [474, 131] on icon "button" at bounding box center [473, 132] width 7 height 7
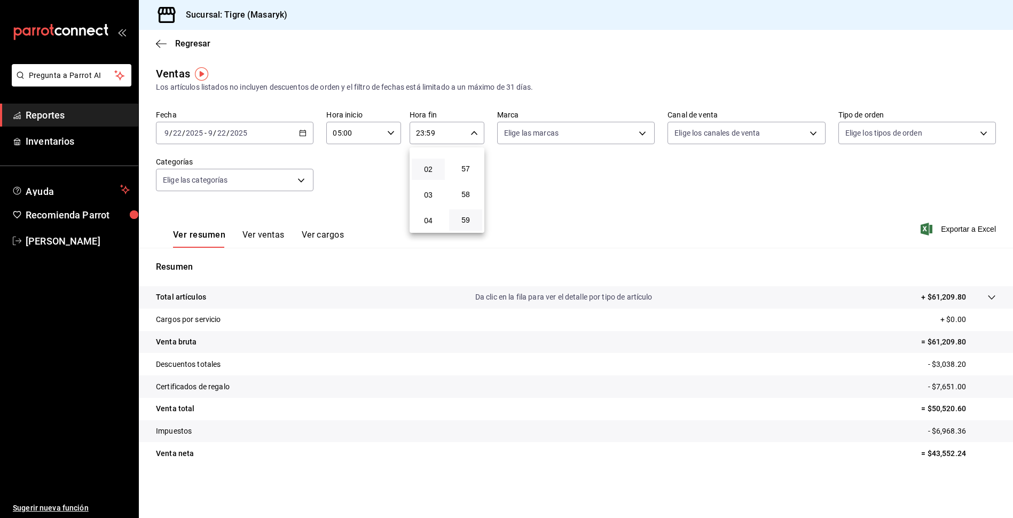
scroll to position [107, 0]
click at [428, 183] on span "05" at bounding box center [428, 181] width 20 height 9
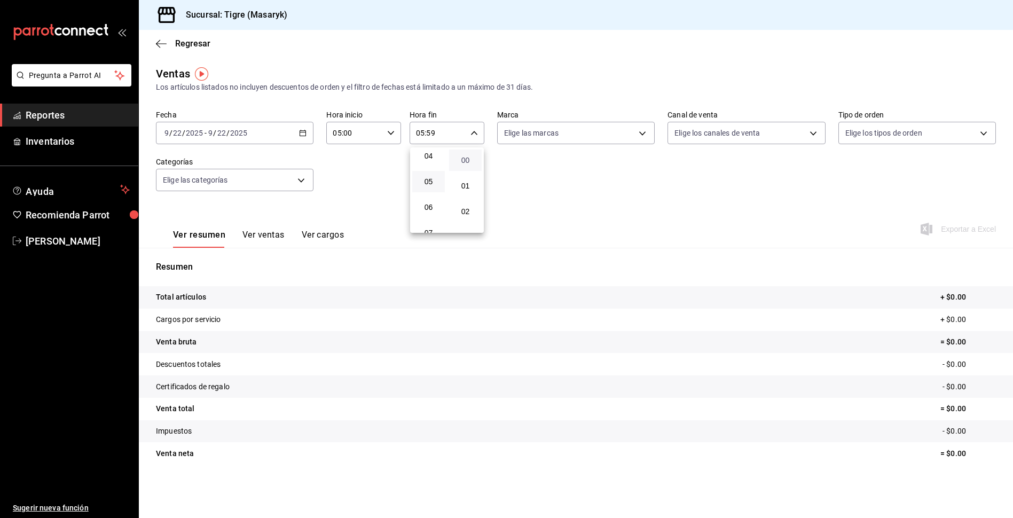
click at [475, 158] on span "00" at bounding box center [465, 160] width 20 height 9
type input "05:00"
click at [803, 161] on div at bounding box center [506, 259] width 1013 height 518
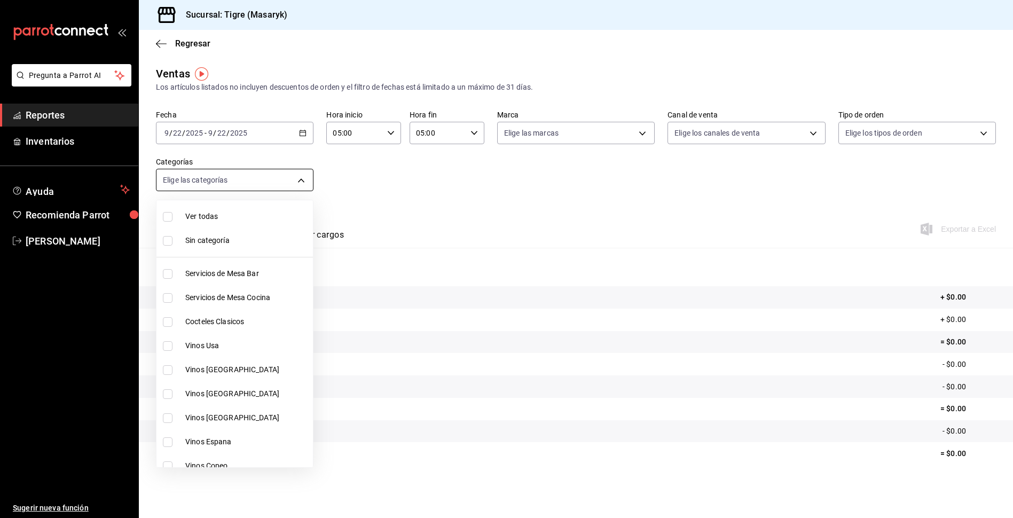
click at [300, 182] on body "Pregunta a Parrot AI Reportes Inventarios Ayuda Recomienda Parrot Tigre [PERSON…" at bounding box center [506, 259] width 1013 height 518
click at [166, 217] on input "checkbox" at bounding box center [168, 217] width 10 height 10
checkbox input "true"
type input "7cd27861-1019-4265-ada8-0a6349b72ebc,77c47ebf-2aa7-4ca3-900f-d4e8133ed13d,d84ff…"
checkbox input "true"
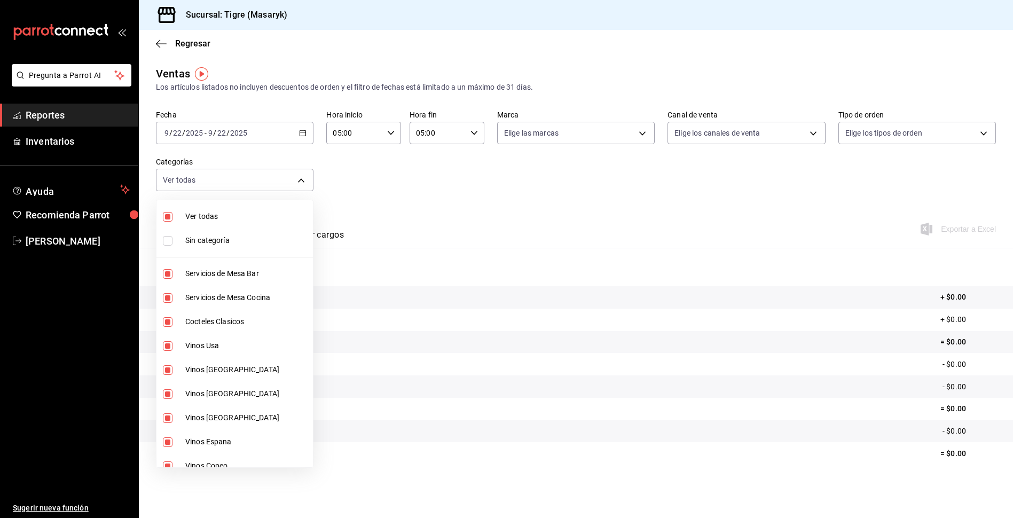
checkbox input "true"
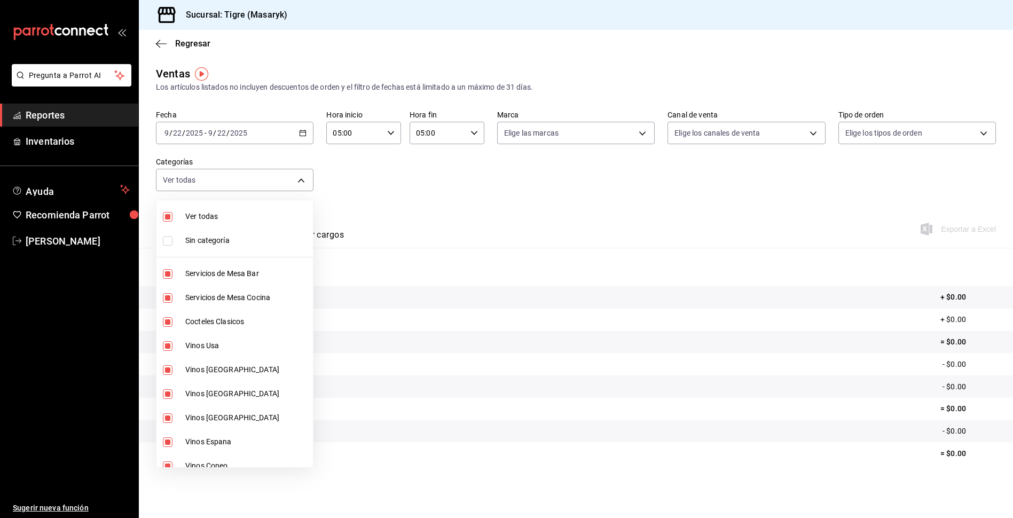
checkbox input "true"
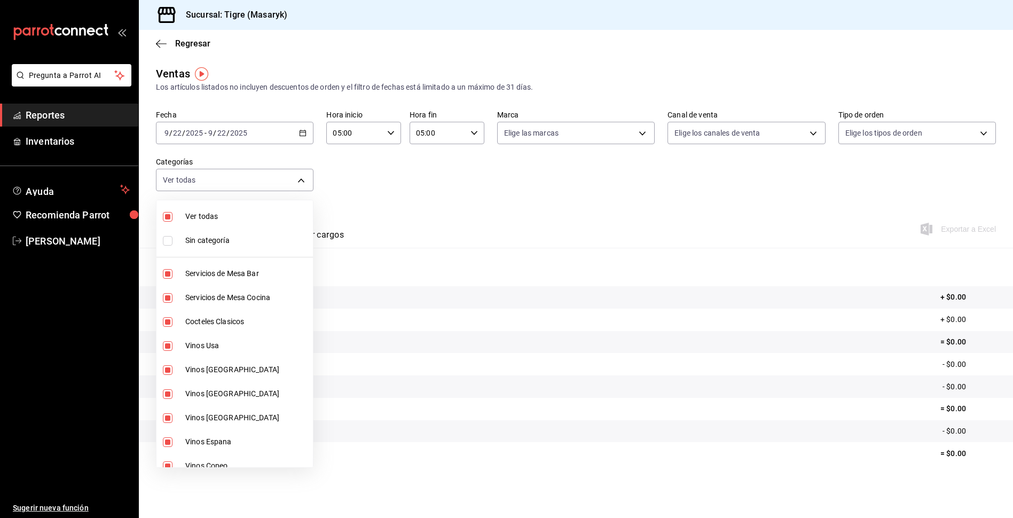
checkbox input "true"
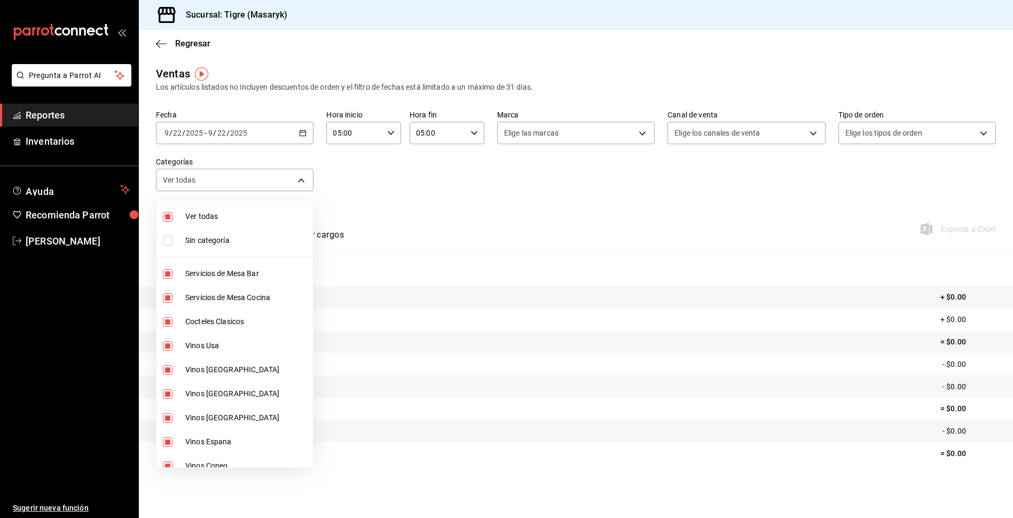
checkbox input "true"
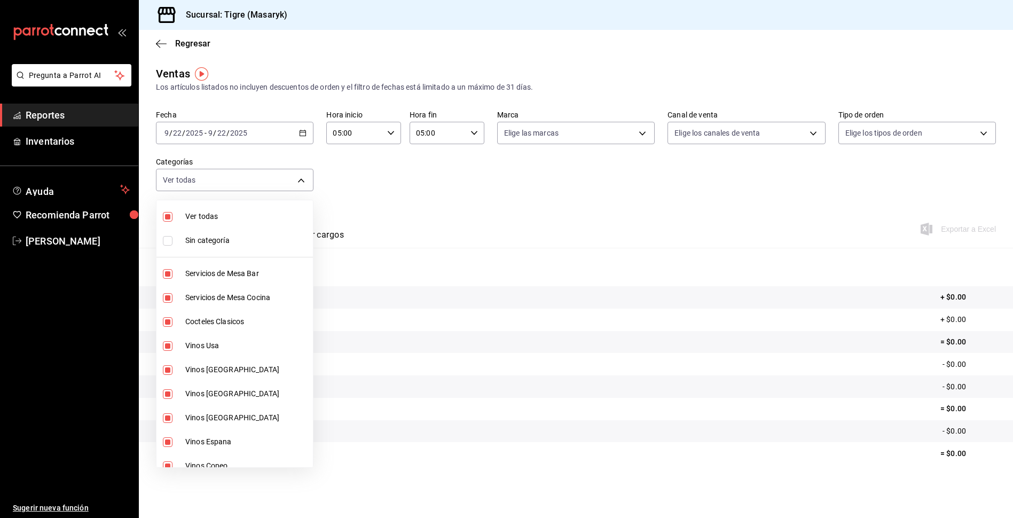
checkbox input "true"
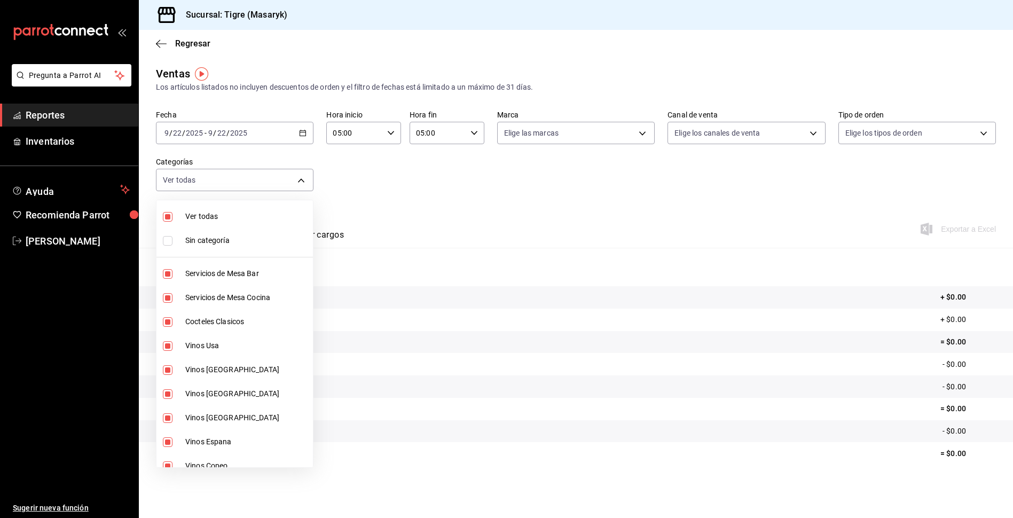
checkbox input "true"
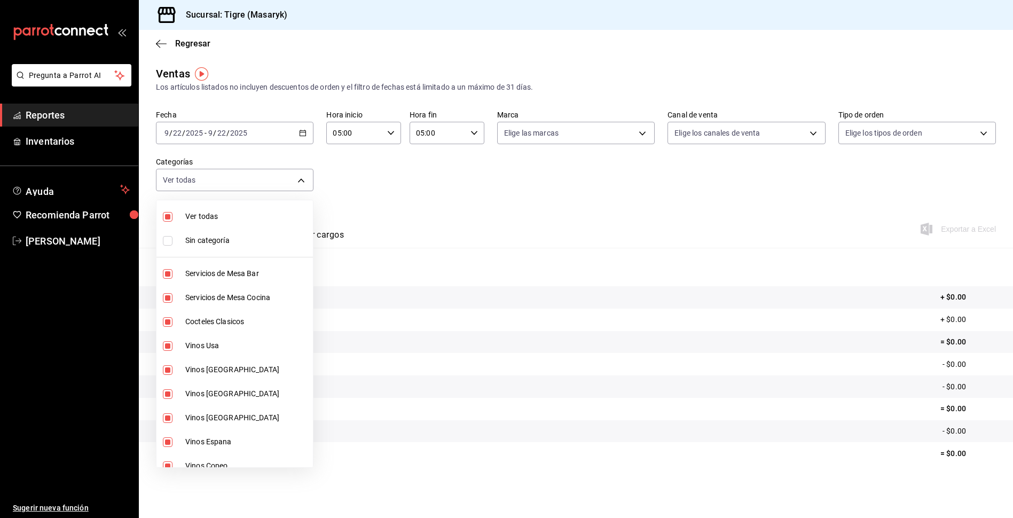
checkbox input "true"
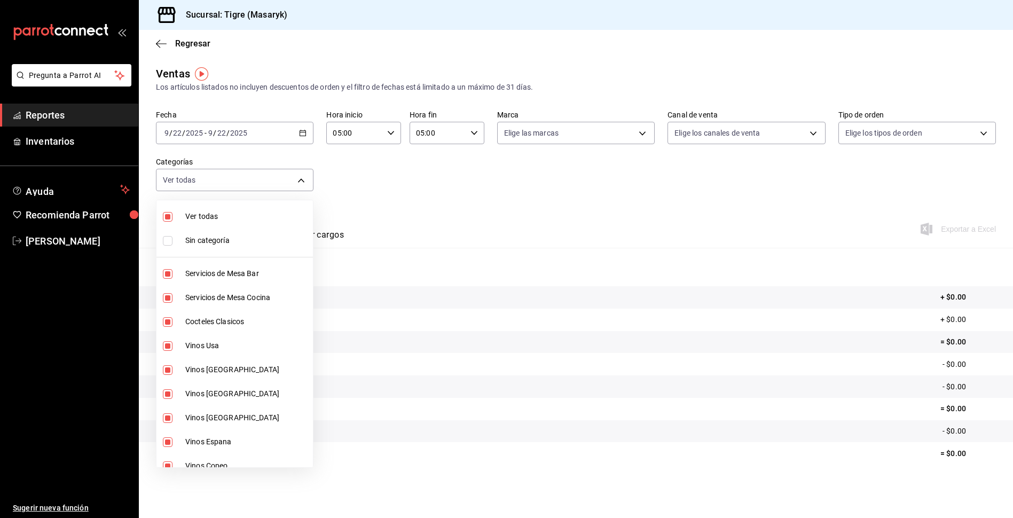
checkbox input "true"
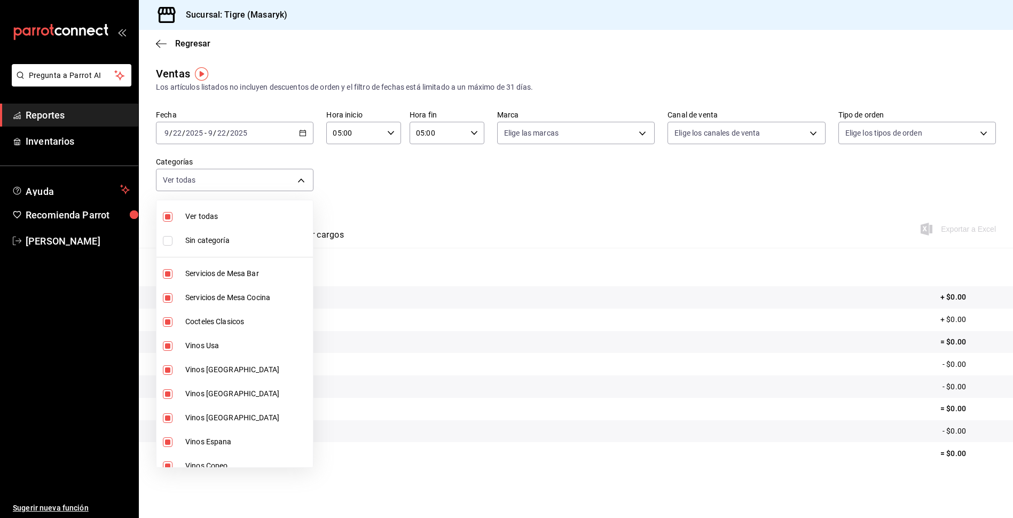
checkbox input "true"
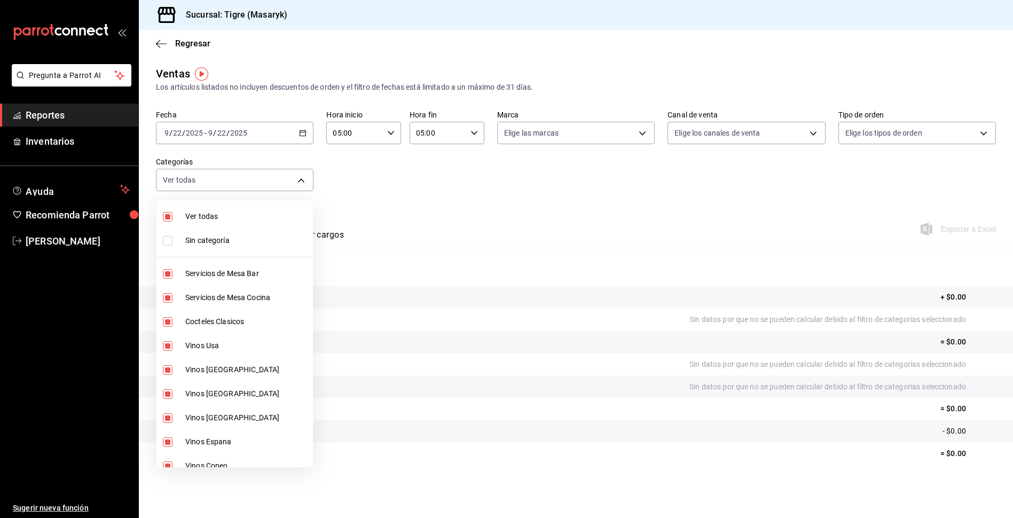
click at [547, 202] on div at bounding box center [506, 259] width 1013 height 518
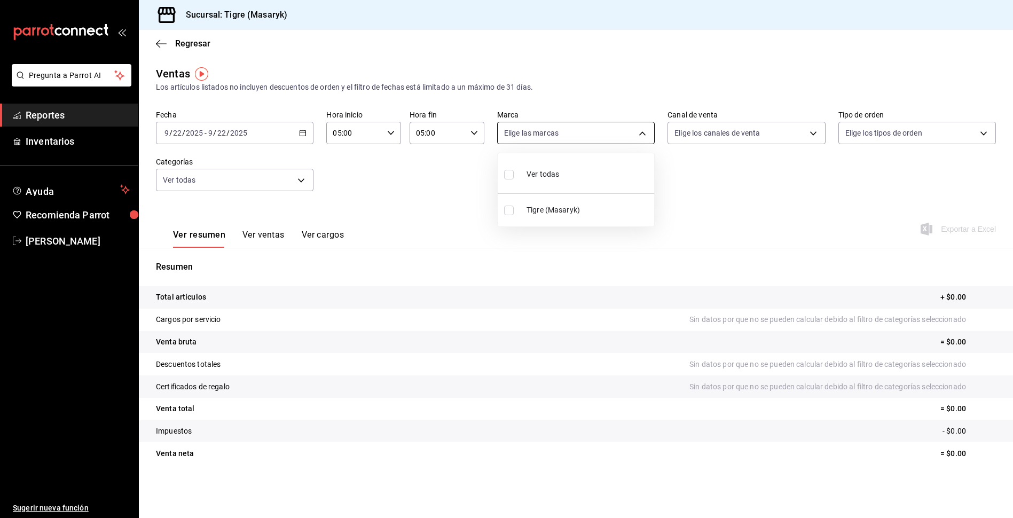
click at [641, 137] on body "Pregunta a Parrot AI Reportes Inventarios Ayuda Recomienda Parrot Tigre [PERSON…" at bounding box center [506, 259] width 1013 height 518
click at [513, 179] on input "checkbox" at bounding box center [509, 175] width 10 height 10
checkbox input "true"
type input "0f86158e-2edf-4eb8-b958-7d07c808eb5c"
checkbox input "true"
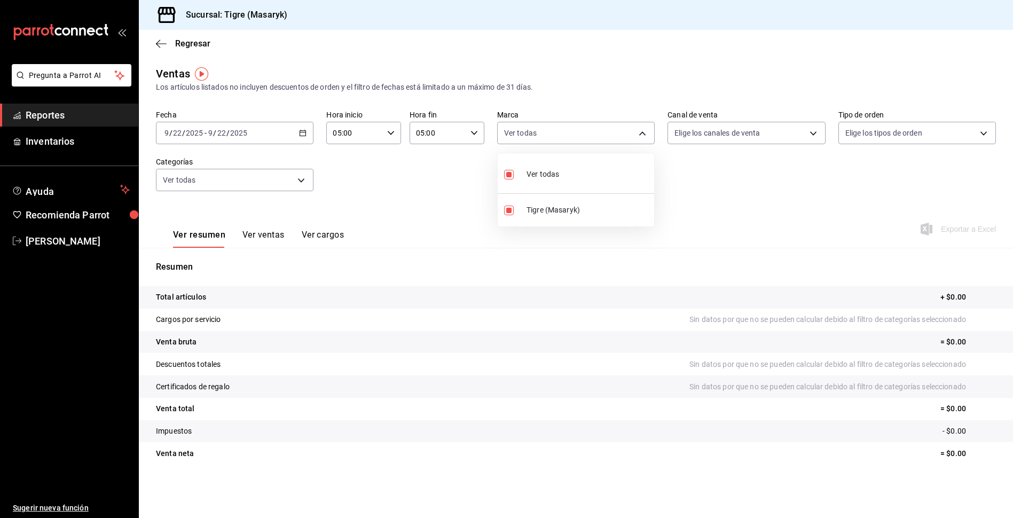
click at [513, 179] on input "checkbox" at bounding box center [509, 175] width 10 height 10
checkbox input "false"
click at [506, 214] on input "checkbox" at bounding box center [509, 211] width 10 height 10
checkbox input "true"
type input "0f86158e-2edf-4eb8-b958-7d07c808eb5c"
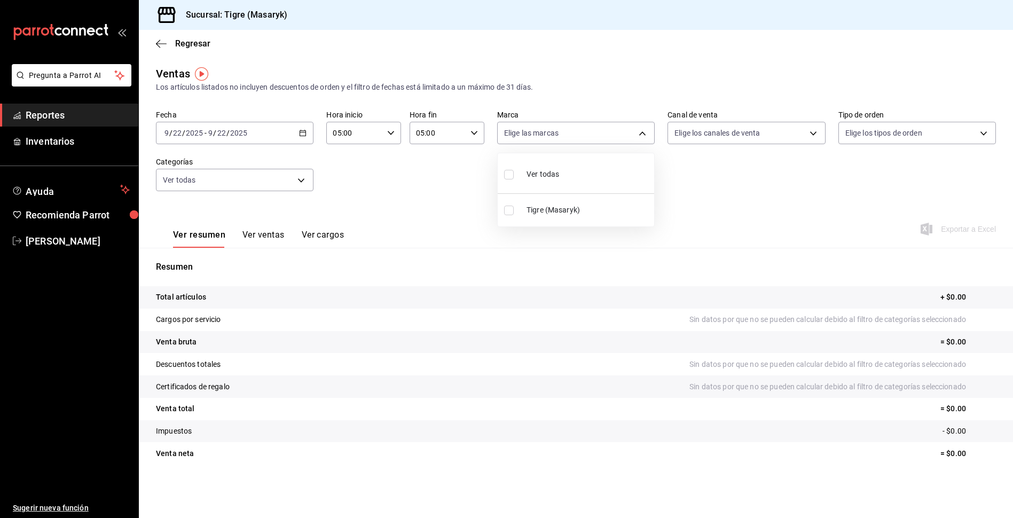
checkbox input "true"
click at [644, 129] on div at bounding box center [506, 259] width 1013 height 518
click at [810, 128] on body "Pregunta a Parrot AI Reportes Inventarios Ayuda Recomienda Parrot Tigre [PERSON…" at bounding box center [506, 259] width 1013 height 518
click at [838, 185] on div at bounding box center [506, 259] width 1013 height 518
click at [34, 111] on span "Reportes" at bounding box center [78, 115] width 104 height 14
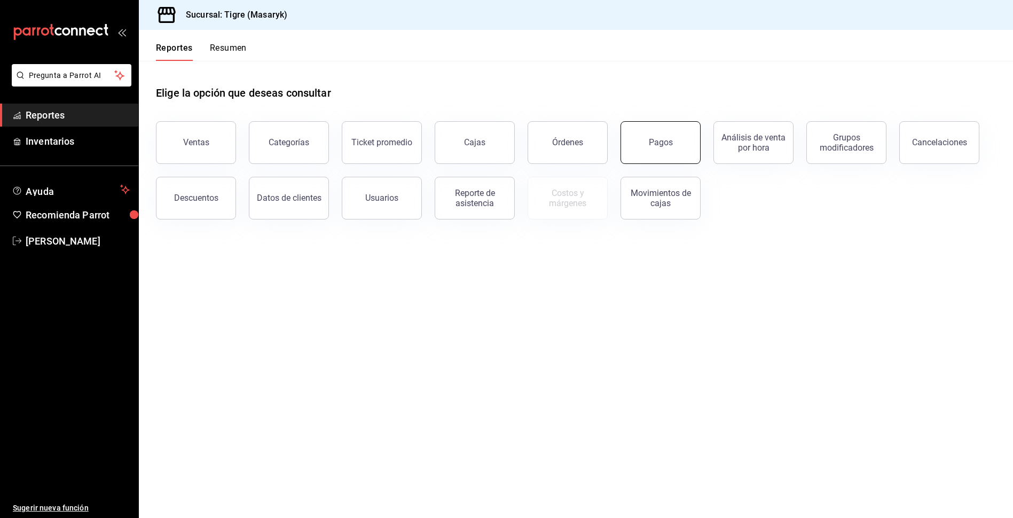
click at [688, 152] on button "Pagos" at bounding box center [660, 142] width 80 height 43
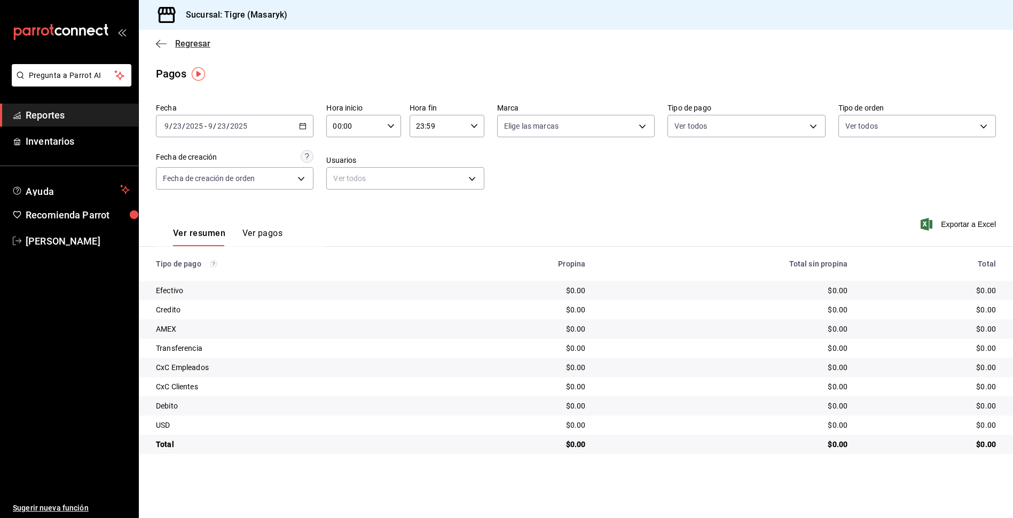
click at [171, 46] on span "Regresar" at bounding box center [183, 43] width 54 height 10
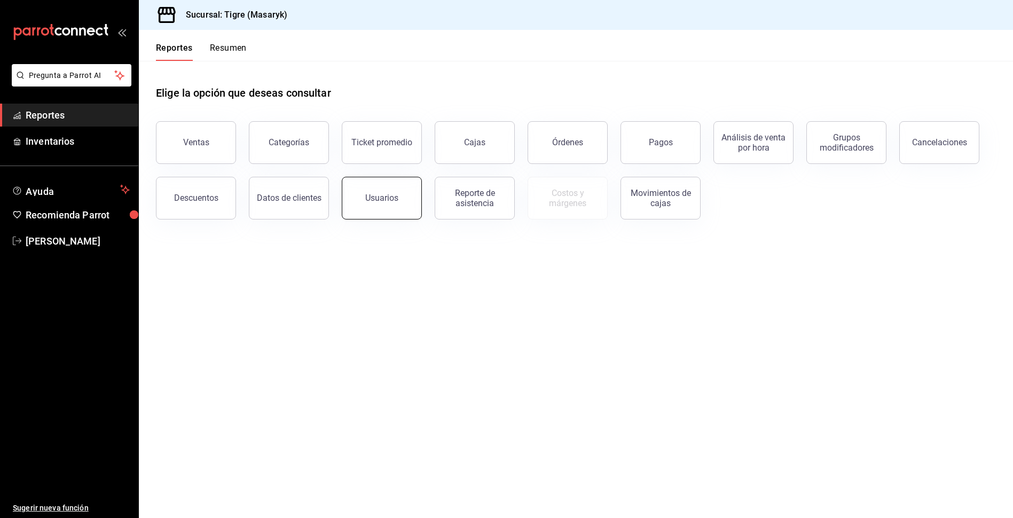
click at [382, 194] on div "Usuarios" at bounding box center [381, 198] width 33 height 10
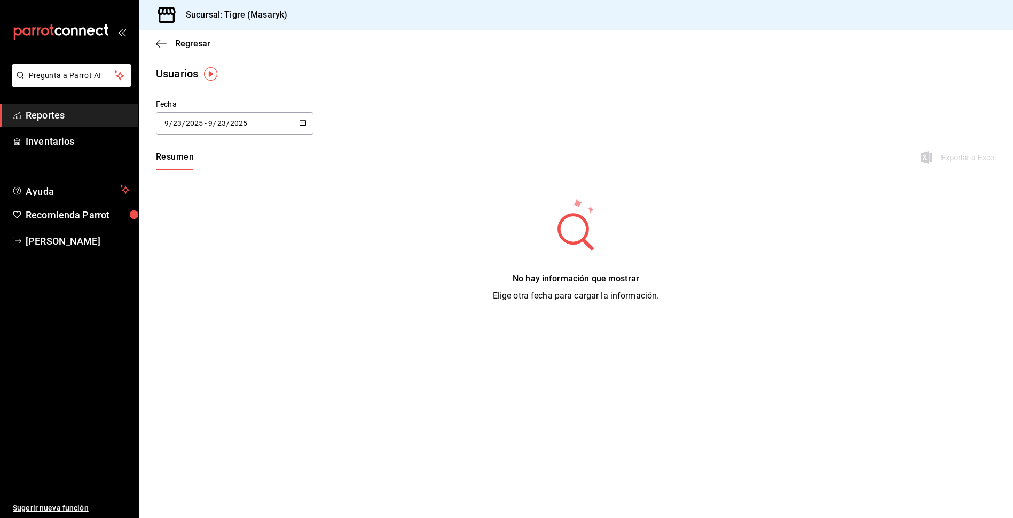
click at [303, 121] on icon "button" at bounding box center [302, 122] width 7 height 7
click at [210, 279] on li "Rango de fechas" at bounding box center [206, 277] width 101 height 24
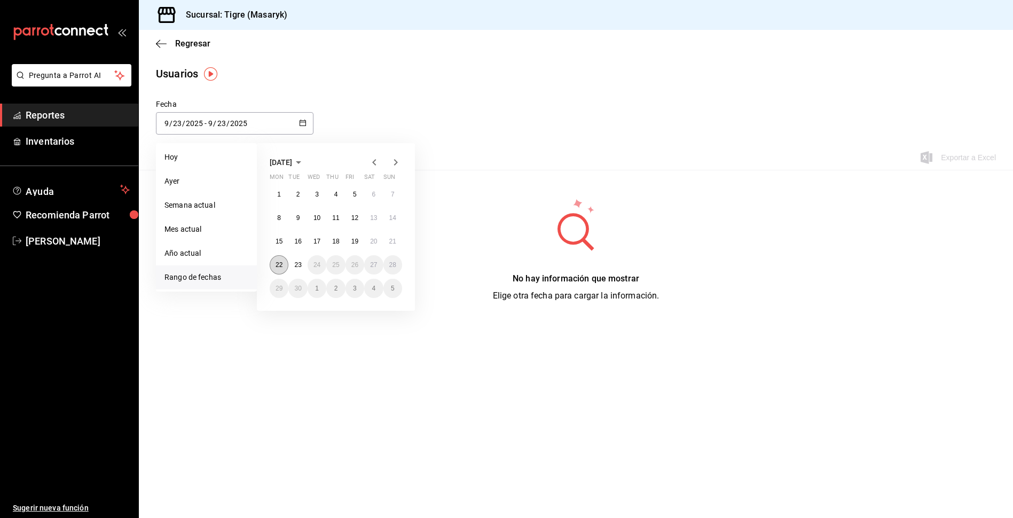
click at [279, 269] on button "22" at bounding box center [279, 264] width 19 height 19
click at [306, 265] on button "23" at bounding box center [297, 264] width 19 height 19
type input "[DATE]"
type input "22"
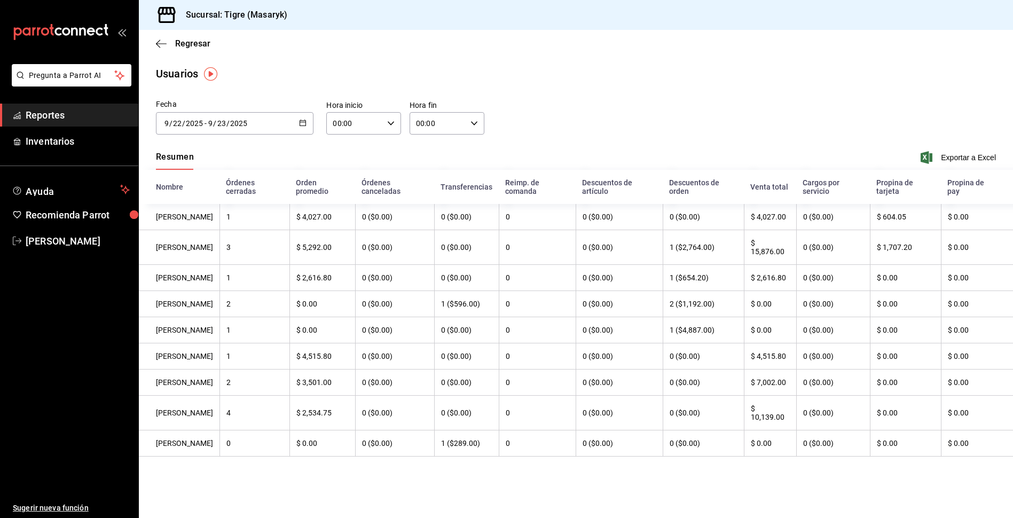
click at [387, 122] on icon "button" at bounding box center [390, 123] width 7 height 7
click at [348, 174] on span "05" at bounding box center [345, 172] width 20 height 9
type input "05:00"
click at [396, 163] on div "01" at bounding box center [382, 176] width 37 height 26
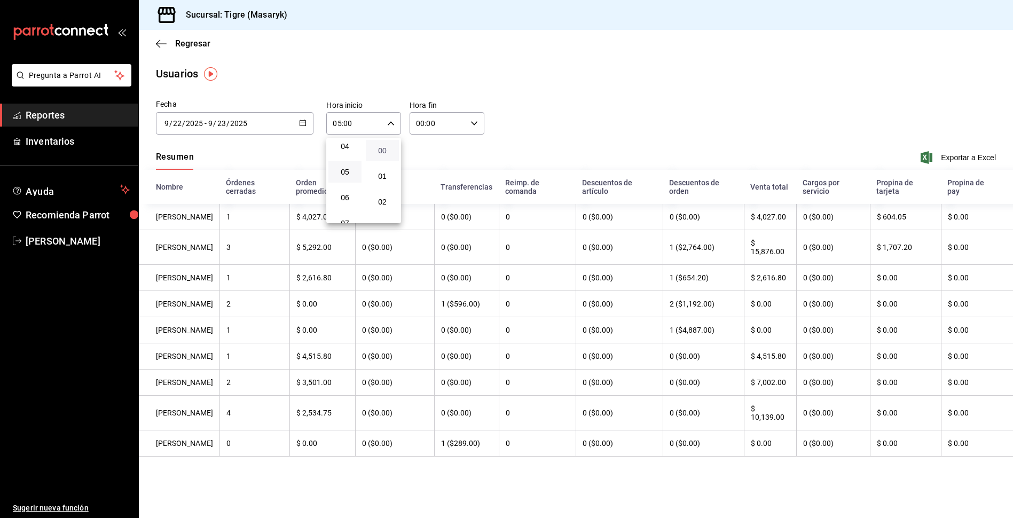
click at [374, 153] on span "00" at bounding box center [382, 150] width 20 height 9
click at [475, 126] on div at bounding box center [506, 259] width 1013 height 518
click at [471, 127] on div "00:00 Hora fin" at bounding box center [446, 123] width 75 height 22
click at [434, 179] on button "05" at bounding box center [428, 171] width 33 height 21
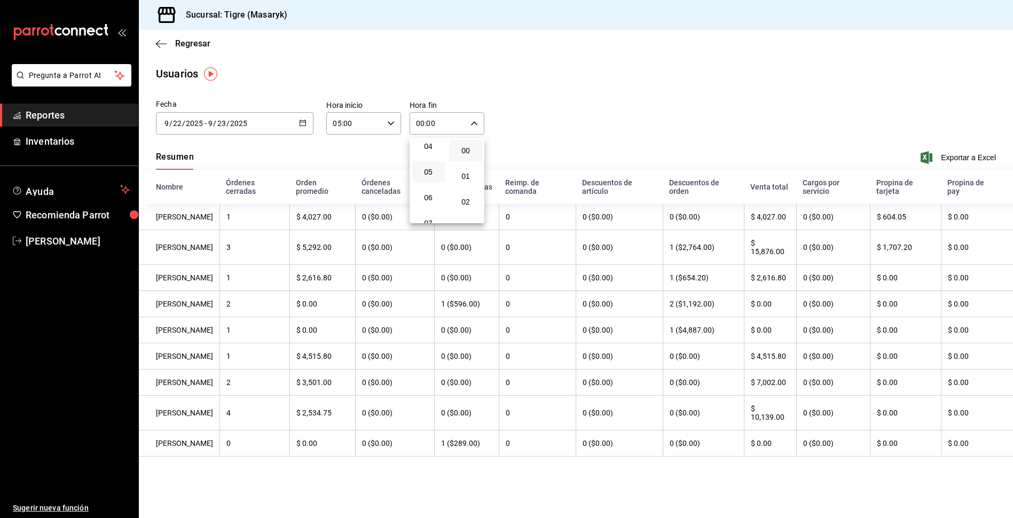
type input "05:00"
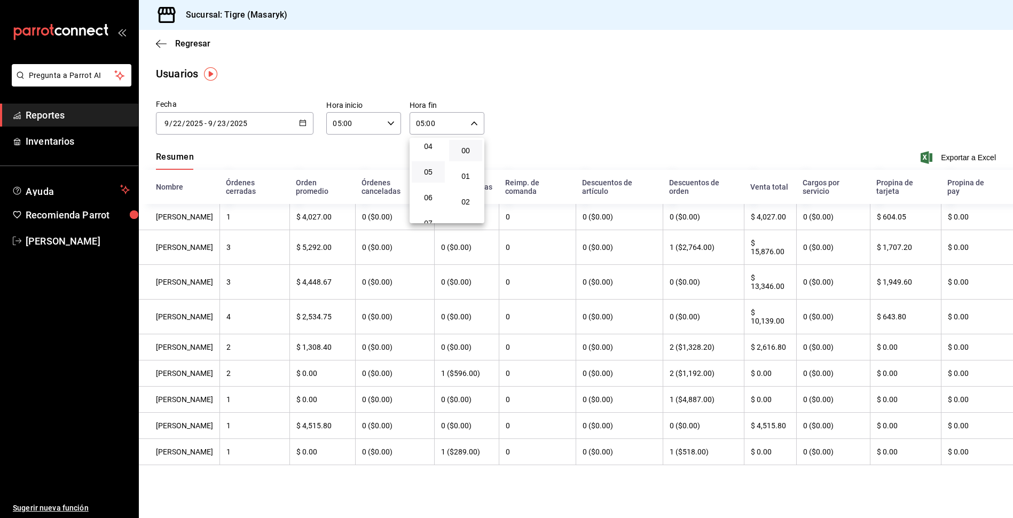
click at [523, 138] on div at bounding box center [506, 259] width 1013 height 518
click at [59, 119] on span "Reportes" at bounding box center [78, 115] width 104 height 14
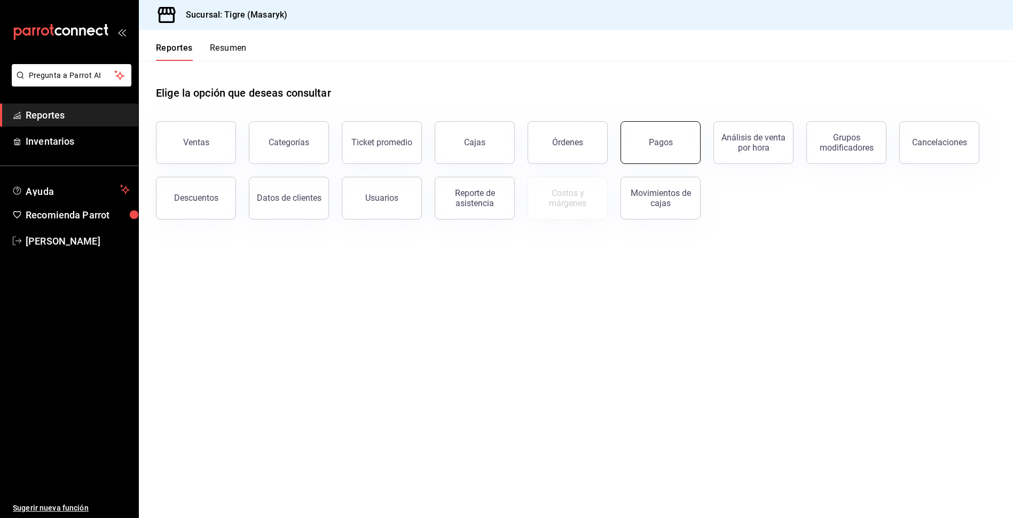
click at [676, 154] on button "Pagos" at bounding box center [660, 142] width 80 height 43
